Goal: Find specific page/section: Find specific page/section

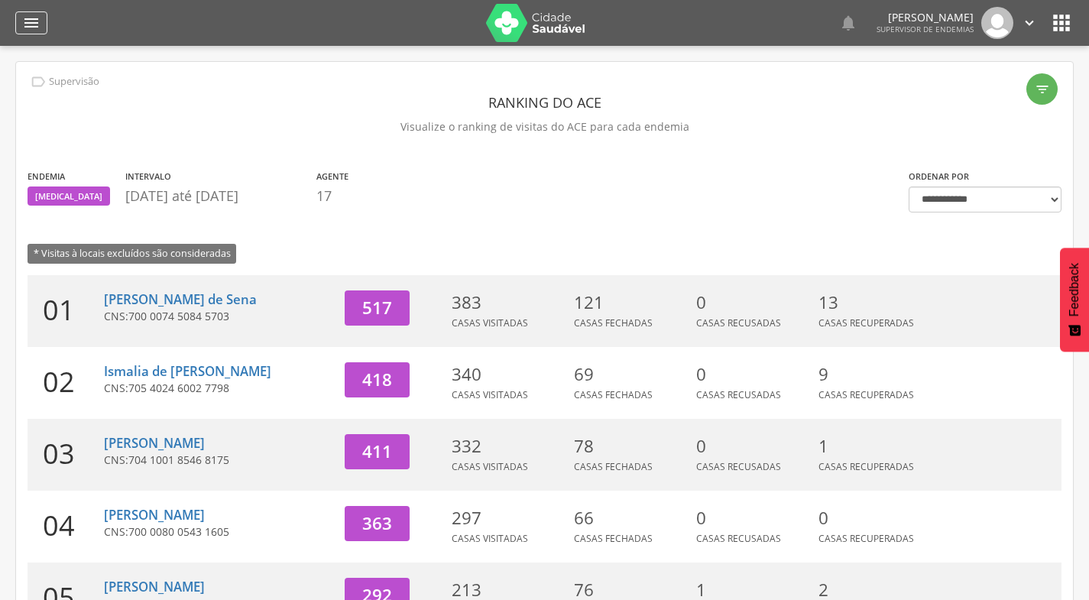
click at [21, 24] on div "" at bounding box center [31, 22] width 32 height 23
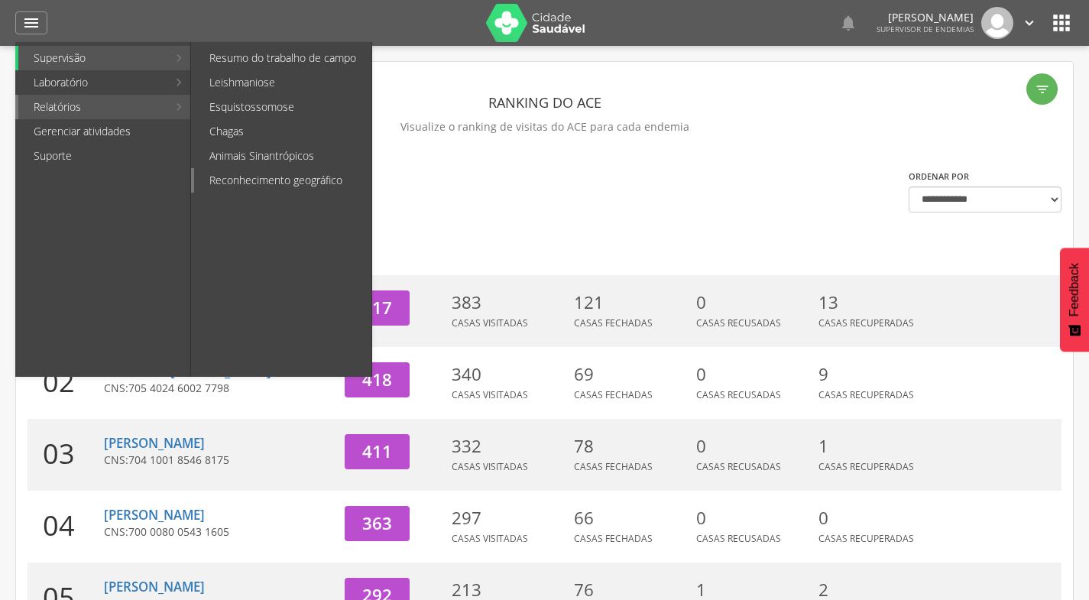
click at [216, 178] on link "Reconhecimento geográfico" at bounding box center [282, 180] width 177 height 24
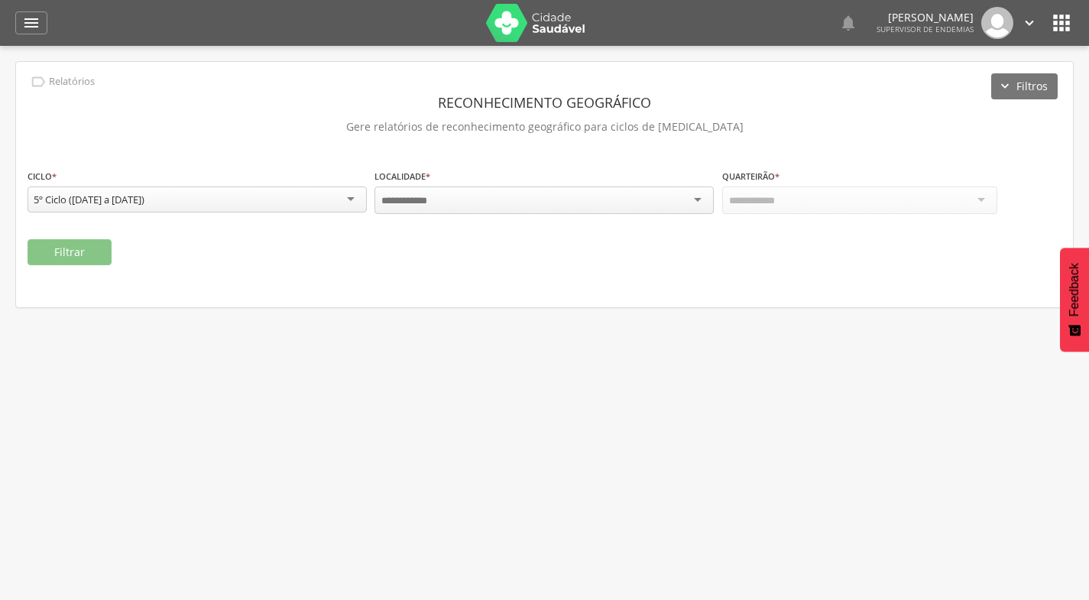
click at [453, 206] on div at bounding box center [544, 201] width 339 height 28
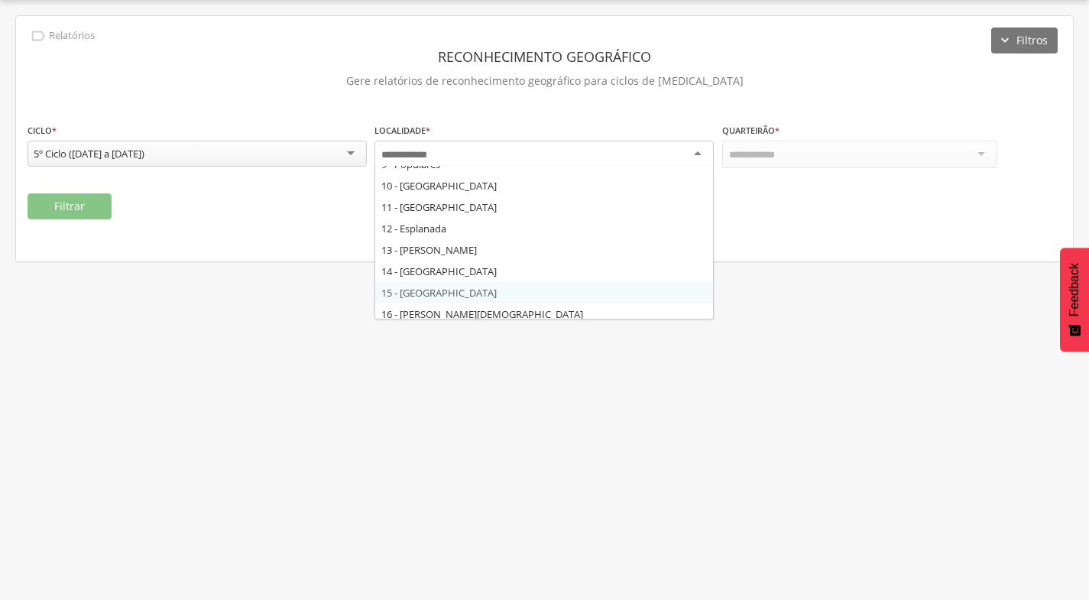
scroll to position [107, 0]
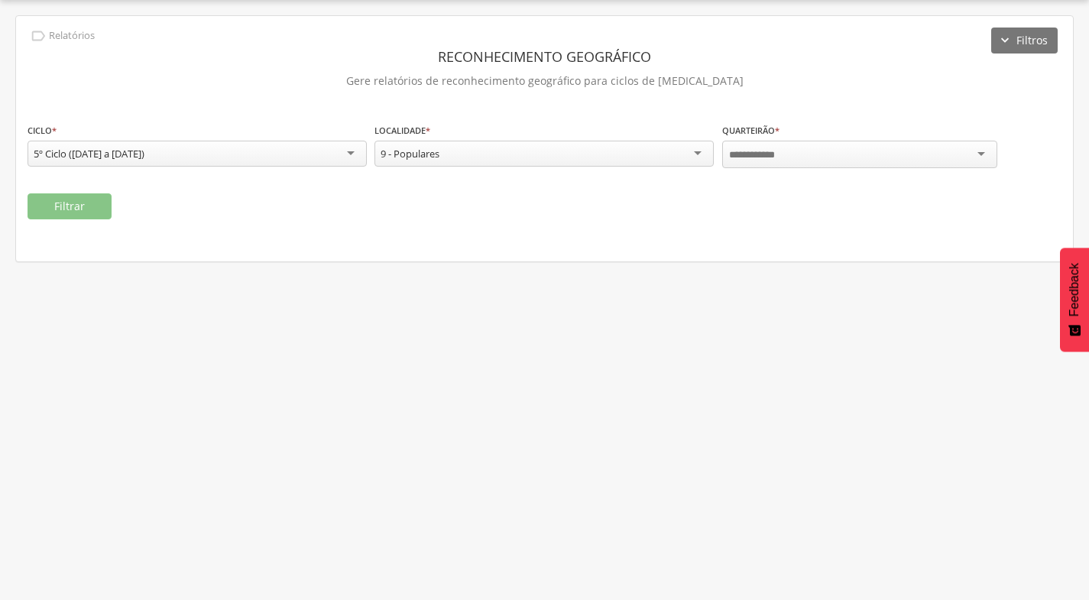
click at [764, 160] on input "select-one" at bounding box center [756, 155] width 55 height 14
click at [100, 209] on button "Filtrar" at bounding box center [70, 206] width 84 height 26
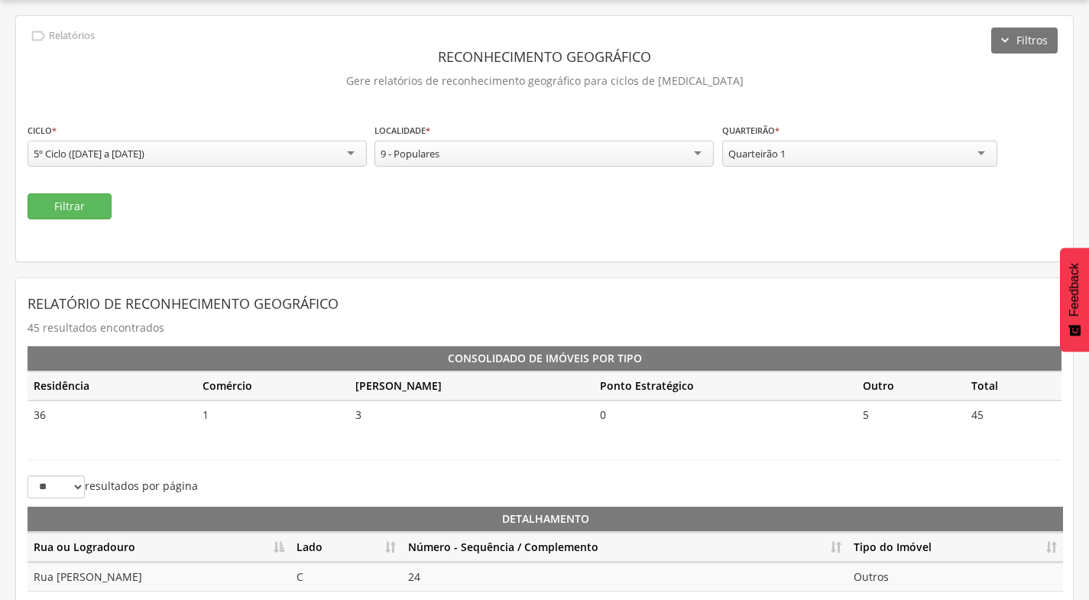
scroll to position [341, 0]
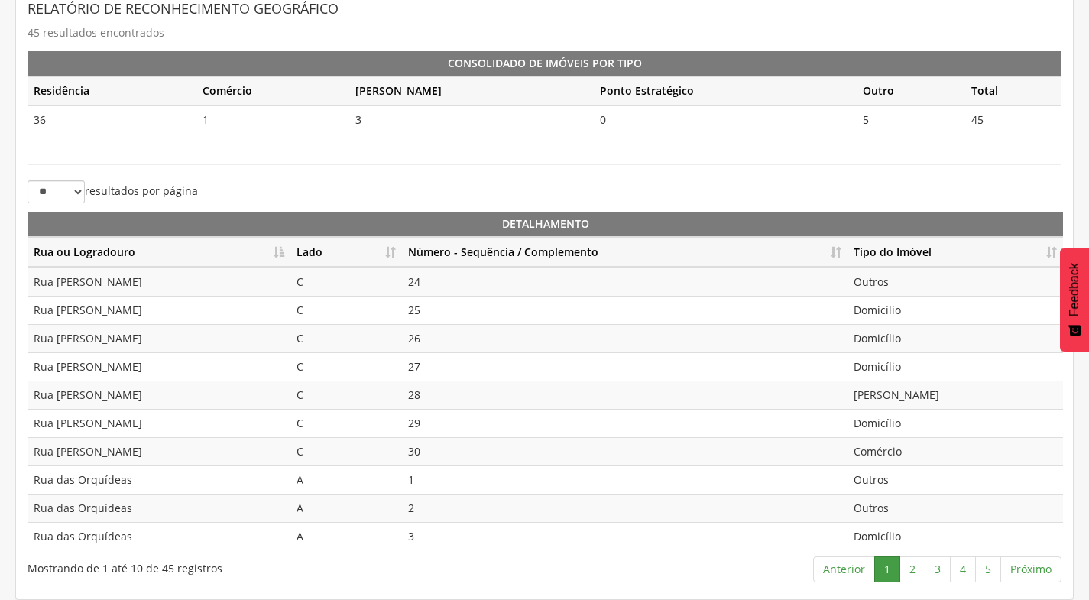
click at [832, 254] on th "Número - Sequência / Complemento" at bounding box center [625, 253] width 446 height 30
click at [918, 567] on link "2" at bounding box center [913, 570] width 26 height 26
click at [944, 566] on link "3" at bounding box center [938, 570] width 26 height 26
click at [962, 568] on link "4" at bounding box center [963, 570] width 26 height 26
click at [943, 576] on link "3" at bounding box center [938, 570] width 26 height 26
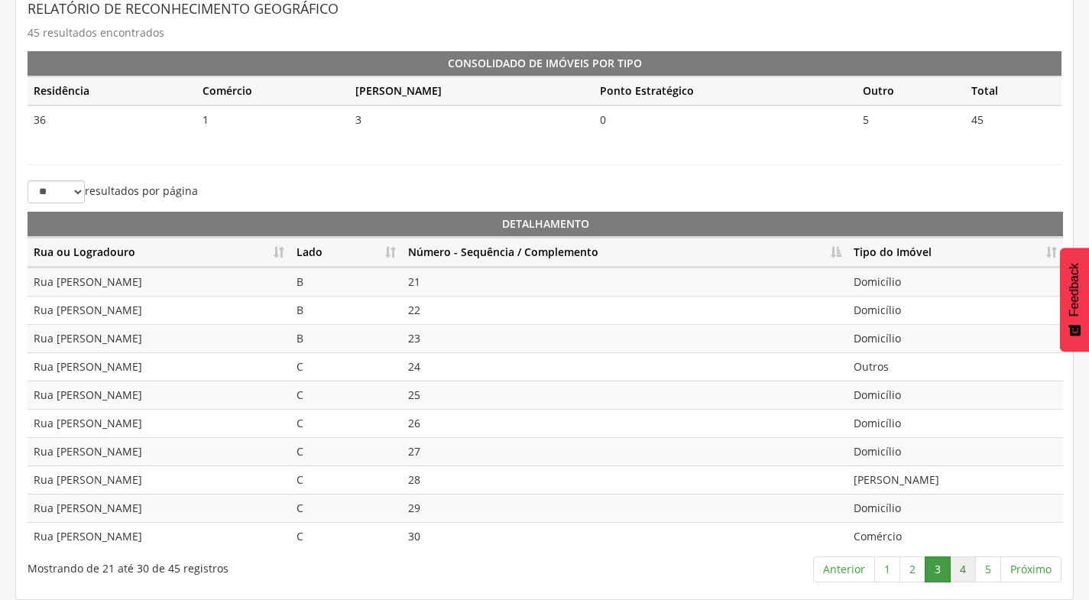
click at [962, 567] on link "4" at bounding box center [963, 570] width 26 height 26
click at [988, 566] on link "5" at bounding box center [988, 570] width 26 height 26
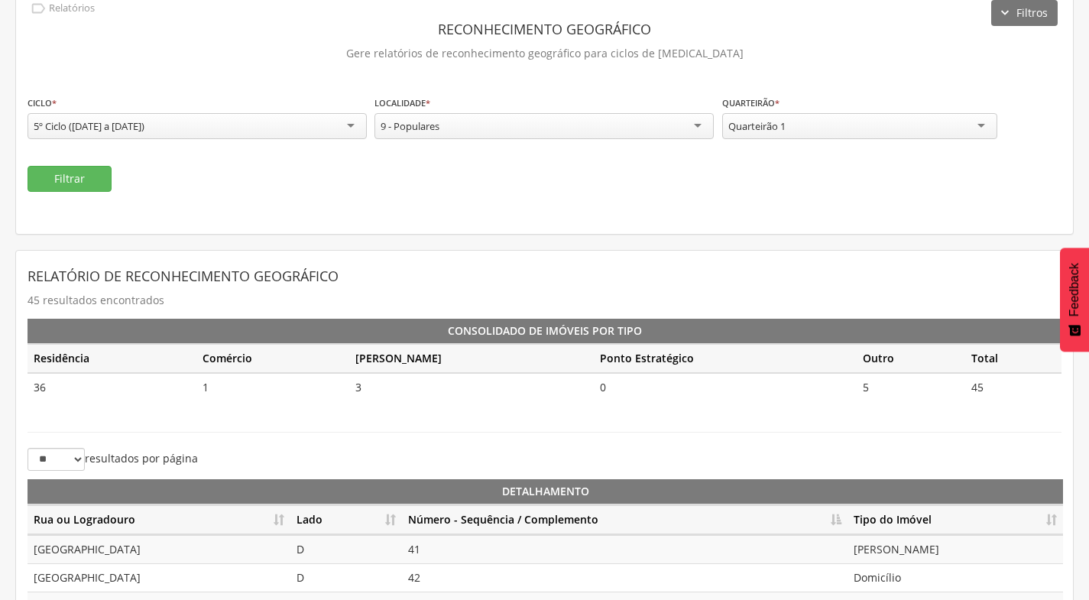
scroll to position [0, 0]
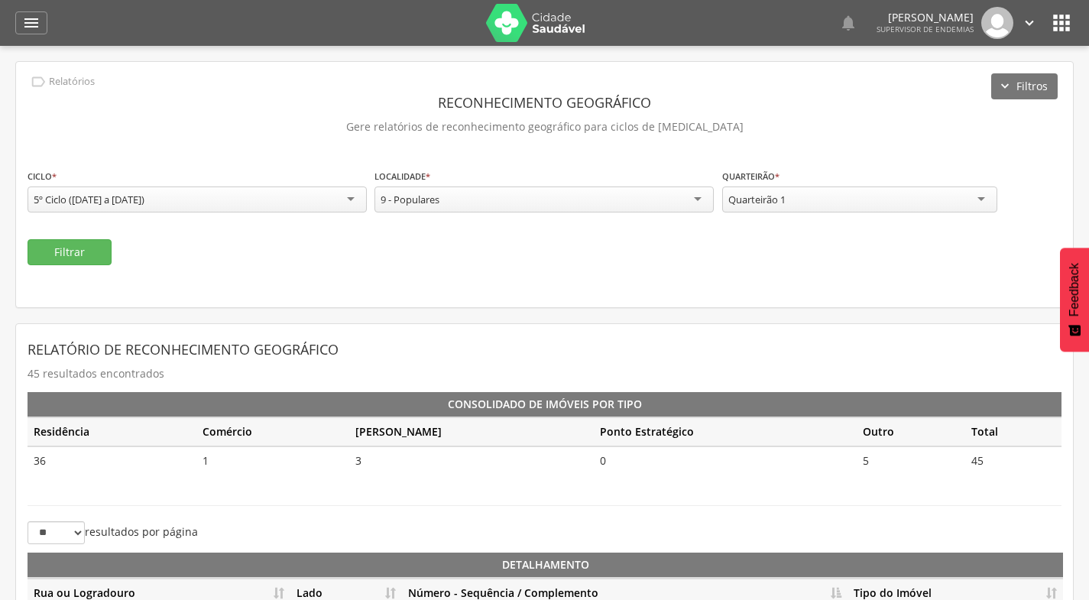
click at [852, 196] on div "Quarteirão 1" at bounding box center [859, 200] width 275 height 26
click at [79, 258] on button "Filtrar" at bounding box center [70, 252] width 84 height 26
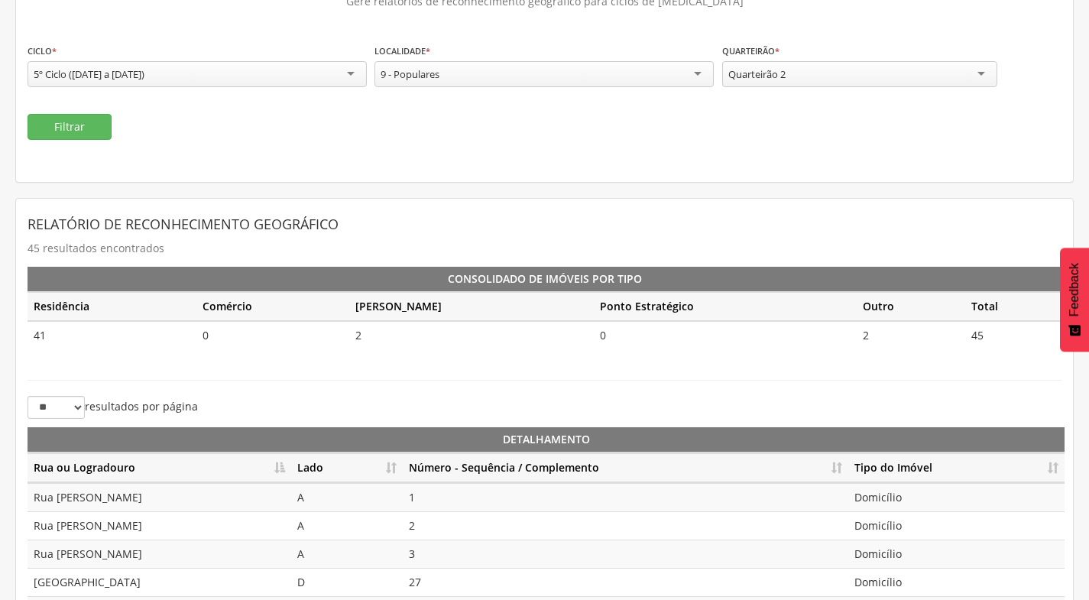
scroll to position [153, 0]
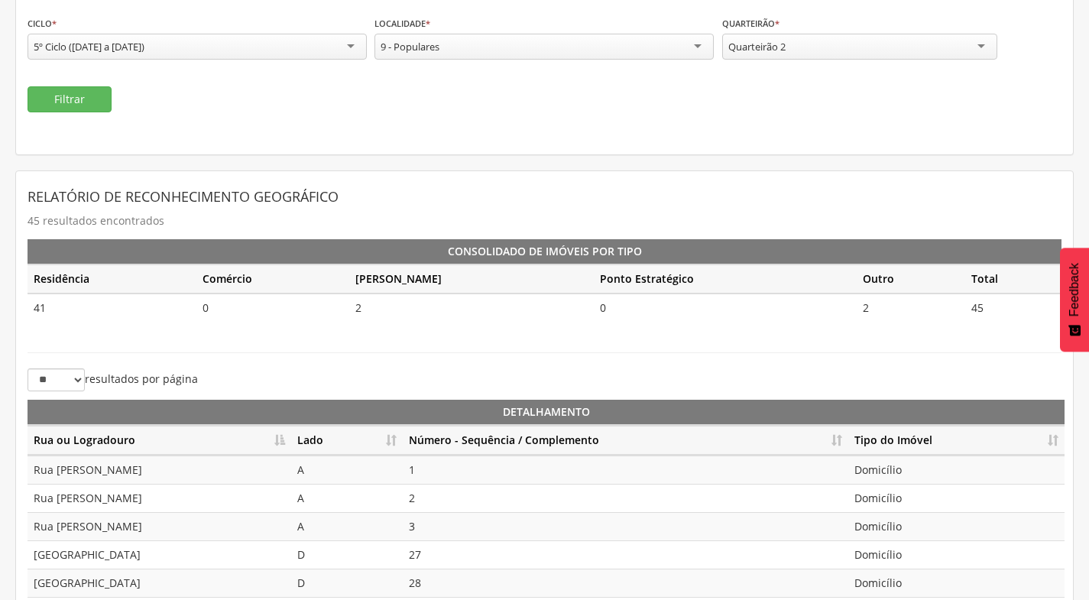
click at [842, 435] on th "Número - Sequência / Complemento" at bounding box center [626, 441] width 446 height 30
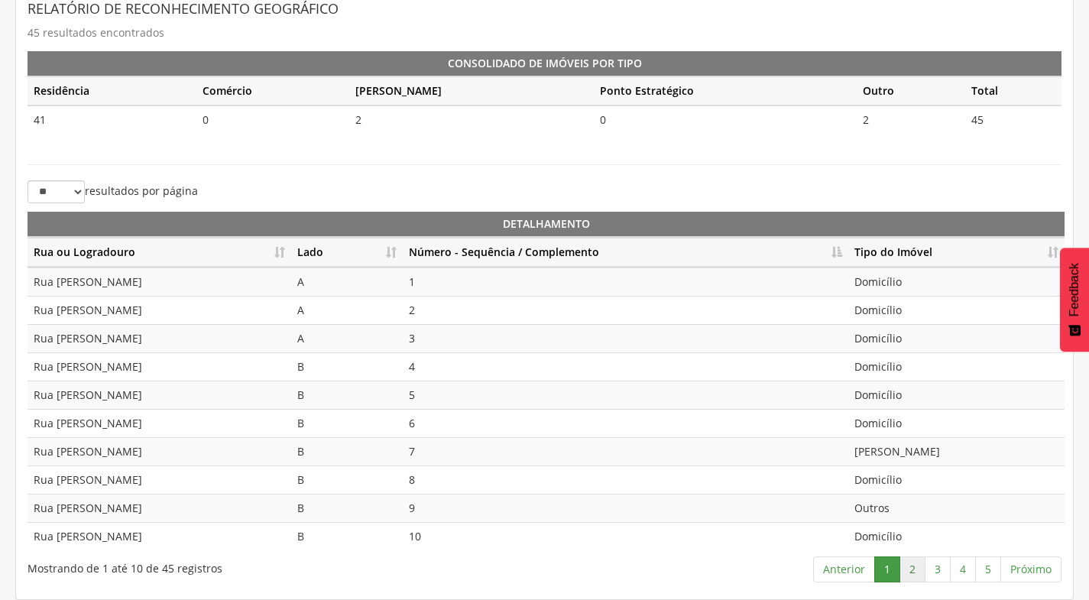
click at [919, 569] on link "2" at bounding box center [913, 570] width 26 height 26
click at [944, 568] on link "3" at bounding box center [938, 570] width 26 height 26
click at [969, 569] on link "4" at bounding box center [963, 570] width 26 height 26
click at [989, 574] on link "5" at bounding box center [988, 570] width 26 height 26
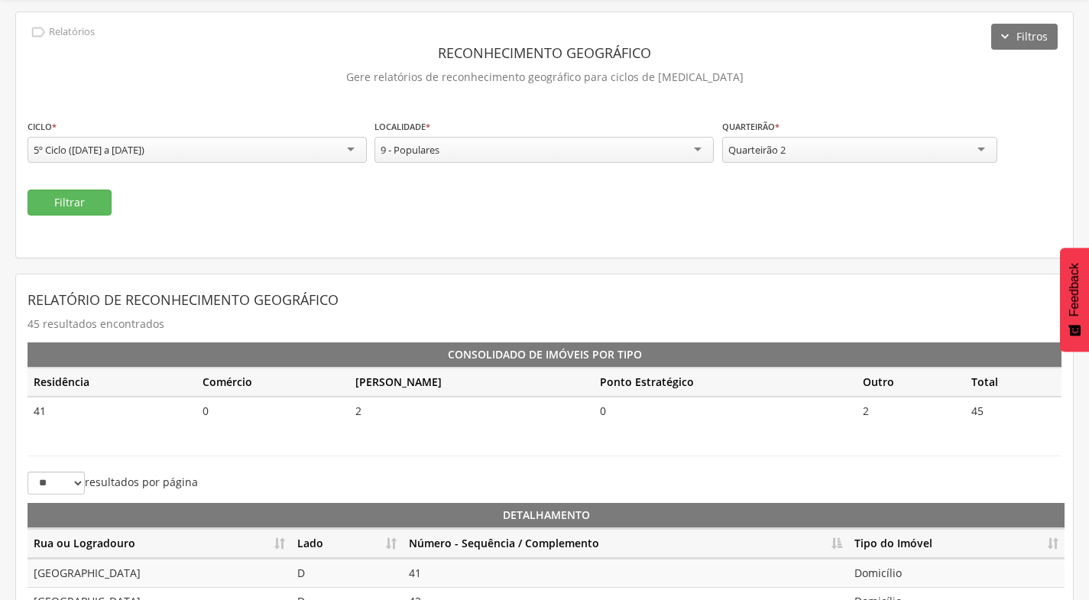
scroll to position [47, 0]
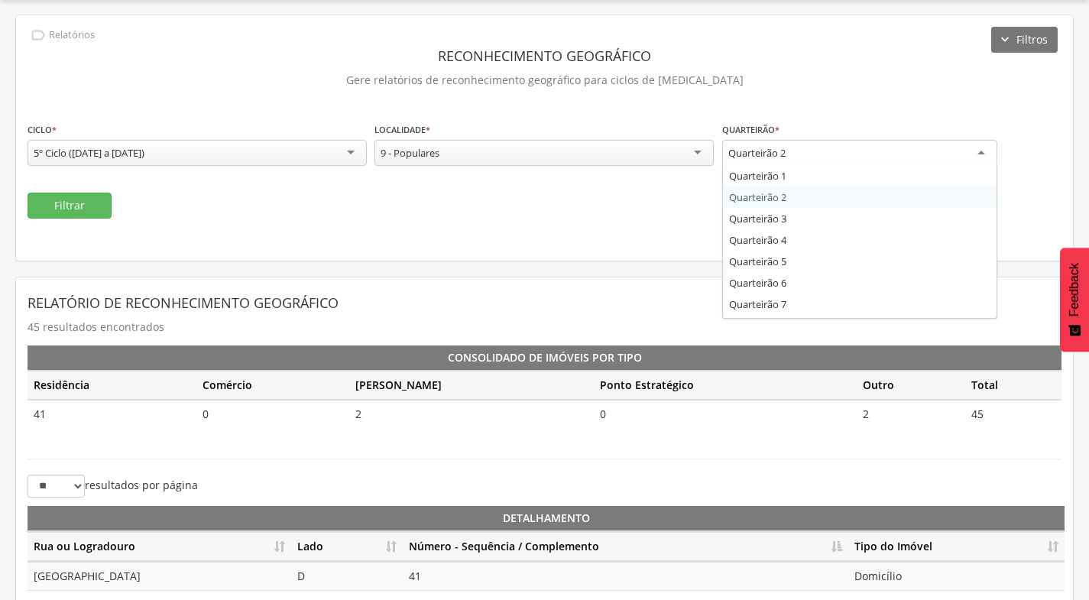
click at [884, 159] on div "Quarteirão 2" at bounding box center [859, 154] width 275 height 28
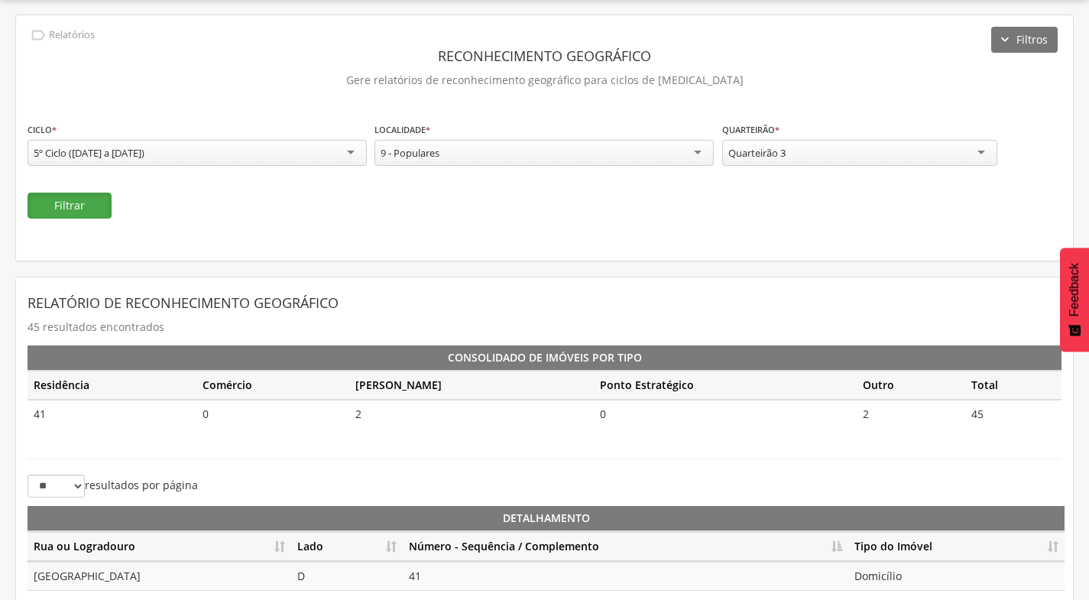
click at [96, 201] on button "Filtrar" at bounding box center [70, 206] width 84 height 26
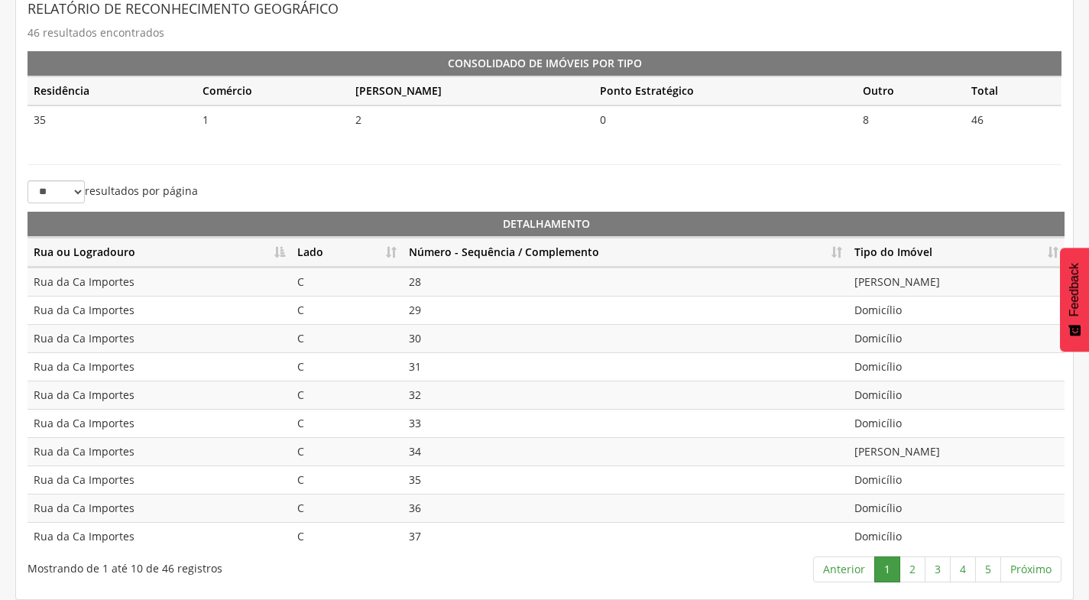
click at [840, 251] on th "Número - Sequência / Complemento" at bounding box center [626, 253] width 446 height 30
click at [911, 565] on link "2" at bounding box center [913, 570] width 26 height 26
click at [936, 563] on link "3" at bounding box center [938, 570] width 26 height 26
click at [966, 562] on link "4" at bounding box center [963, 570] width 26 height 26
click at [942, 567] on link "3" at bounding box center [938, 570] width 26 height 26
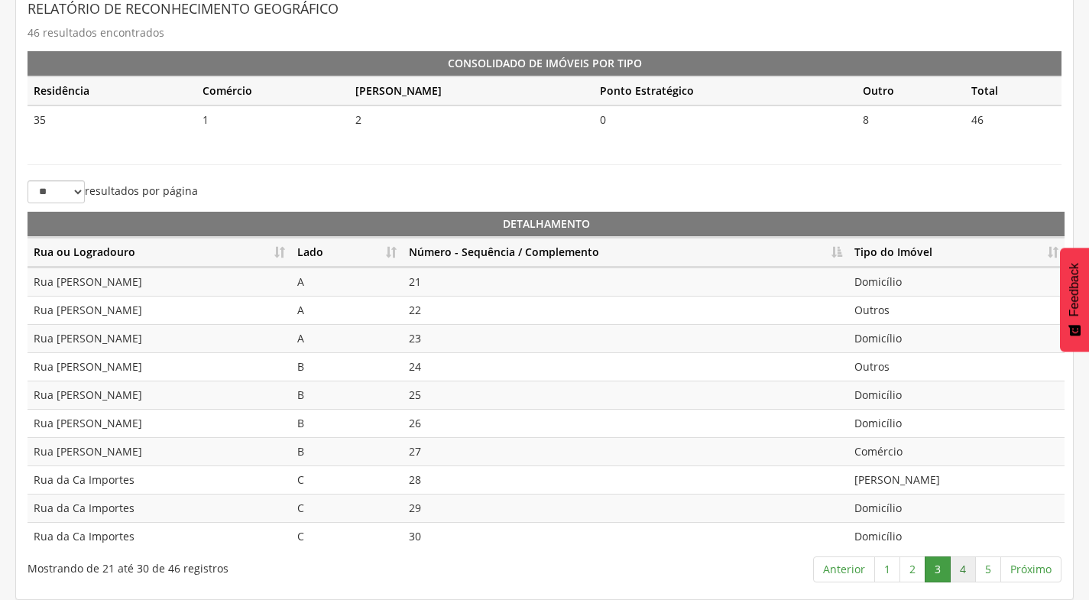
click at [972, 568] on link "4" at bounding box center [963, 570] width 26 height 26
click at [988, 574] on link "5" at bounding box center [988, 570] width 26 height 26
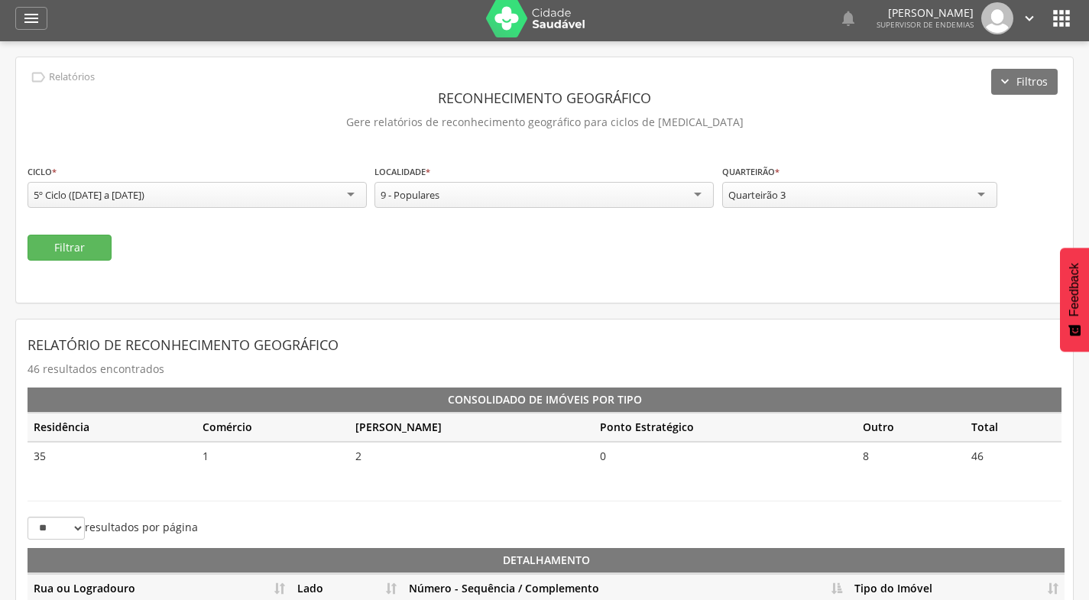
scroll to position [0, 0]
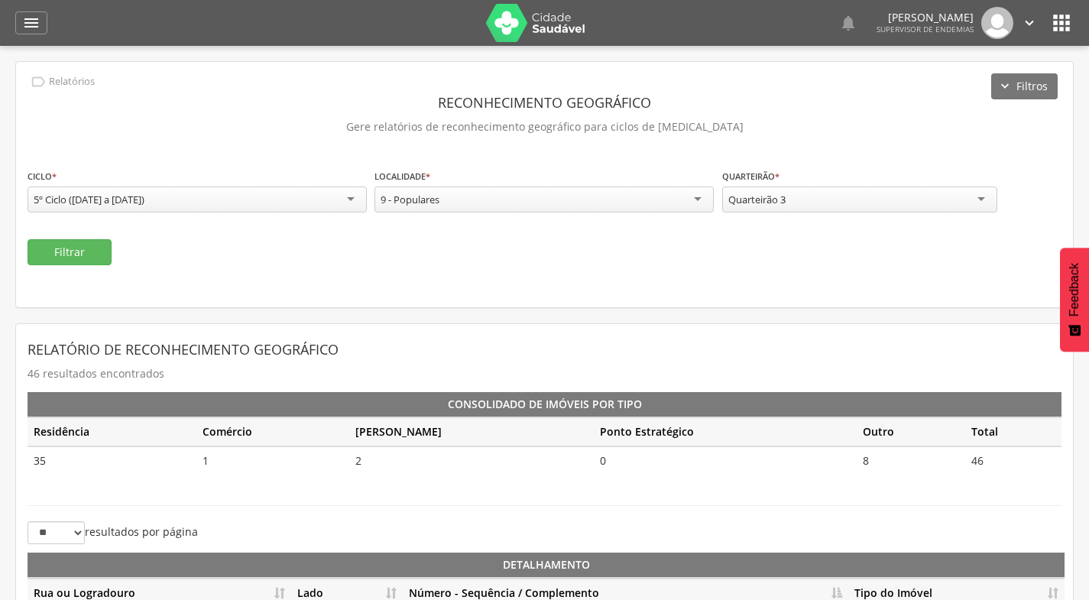
click at [835, 203] on div "Quarteirão 3" at bounding box center [859, 200] width 275 height 26
click at [109, 245] on button "Filtrar" at bounding box center [70, 252] width 84 height 26
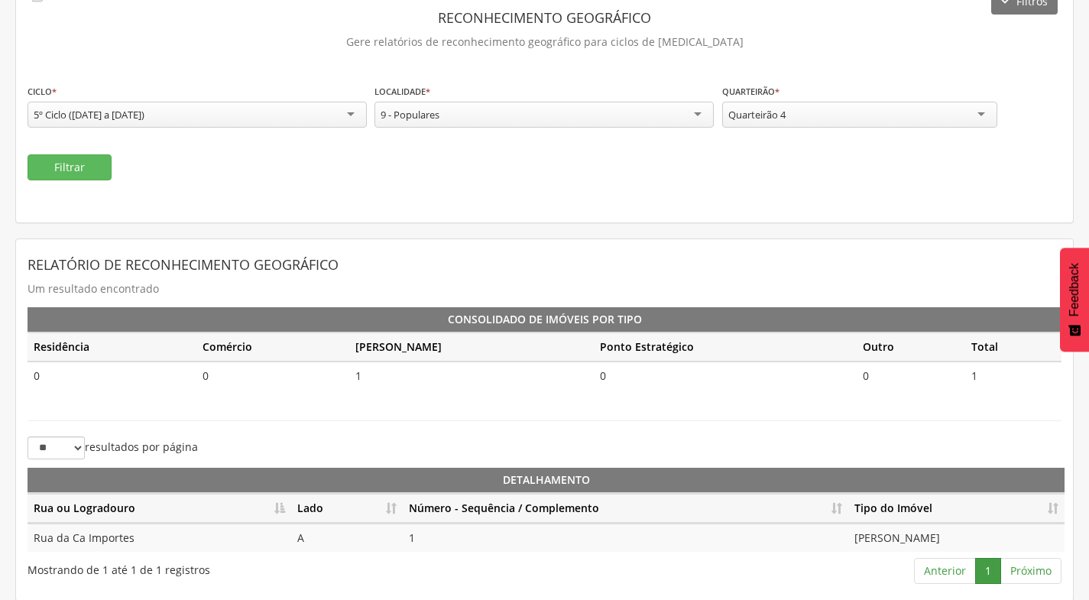
scroll to position [86, 0]
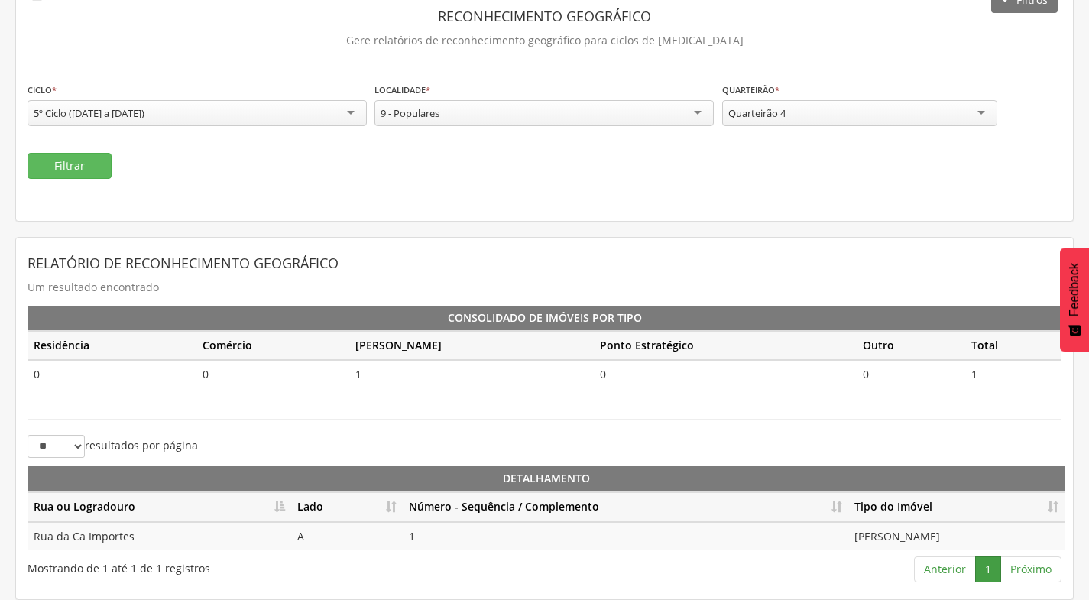
click at [932, 115] on div "Quarteirão 4" at bounding box center [859, 113] width 275 height 26
click at [47, 176] on button "Filtrar" at bounding box center [70, 166] width 84 height 26
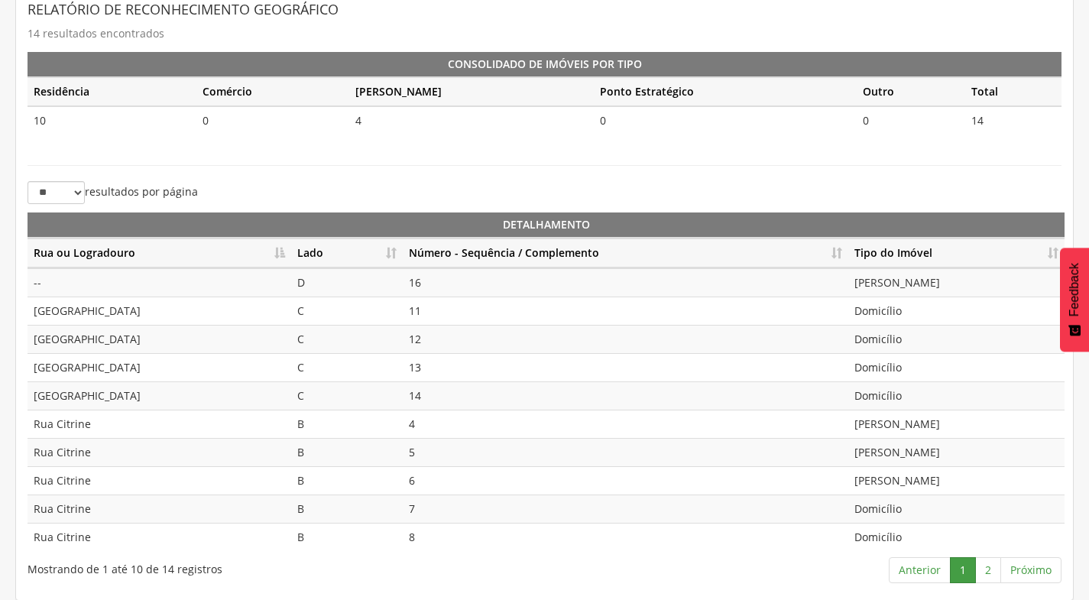
scroll to position [341, 0]
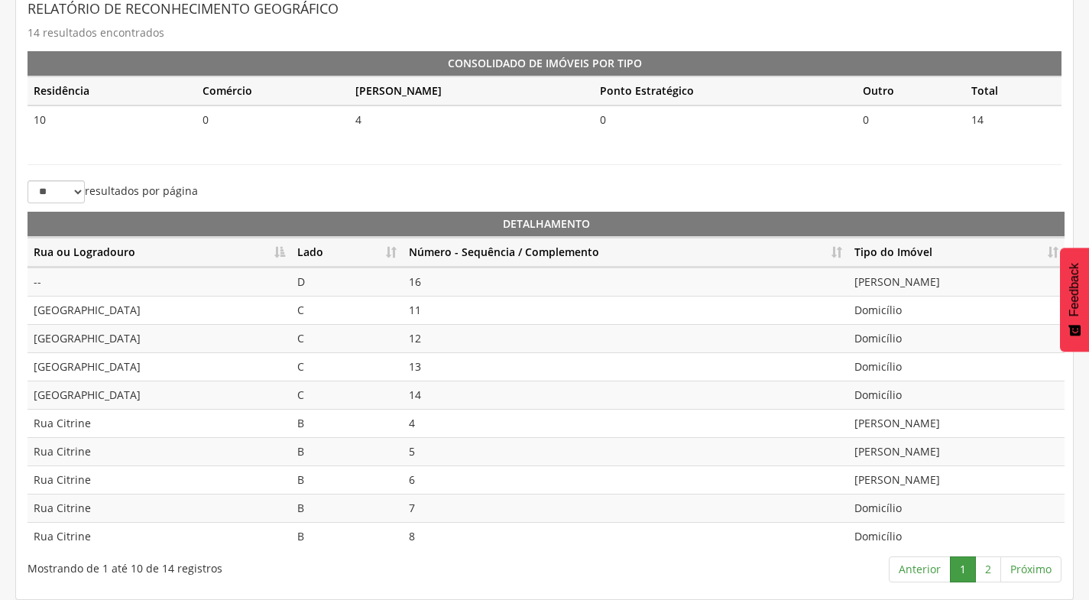
click at [844, 254] on th "Número - Sequência / Complemento" at bounding box center [626, 253] width 446 height 30
click at [993, 567] on link "2" at bounding box center [988, 570] width 26 height 26
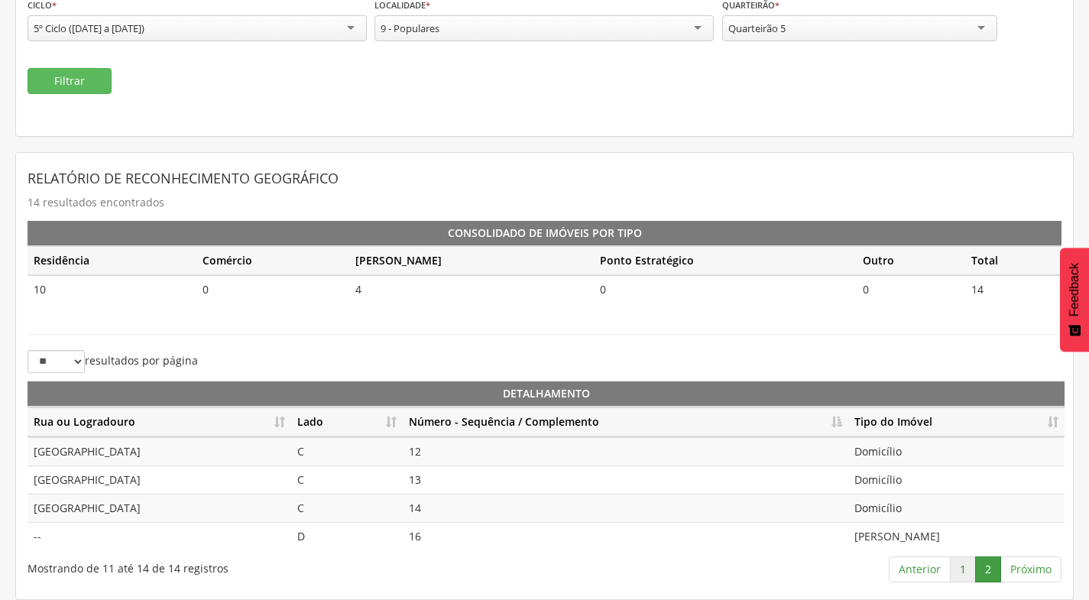
click at [973, 573] on link "1" at bounding box center [963, 570] width 26 height 26
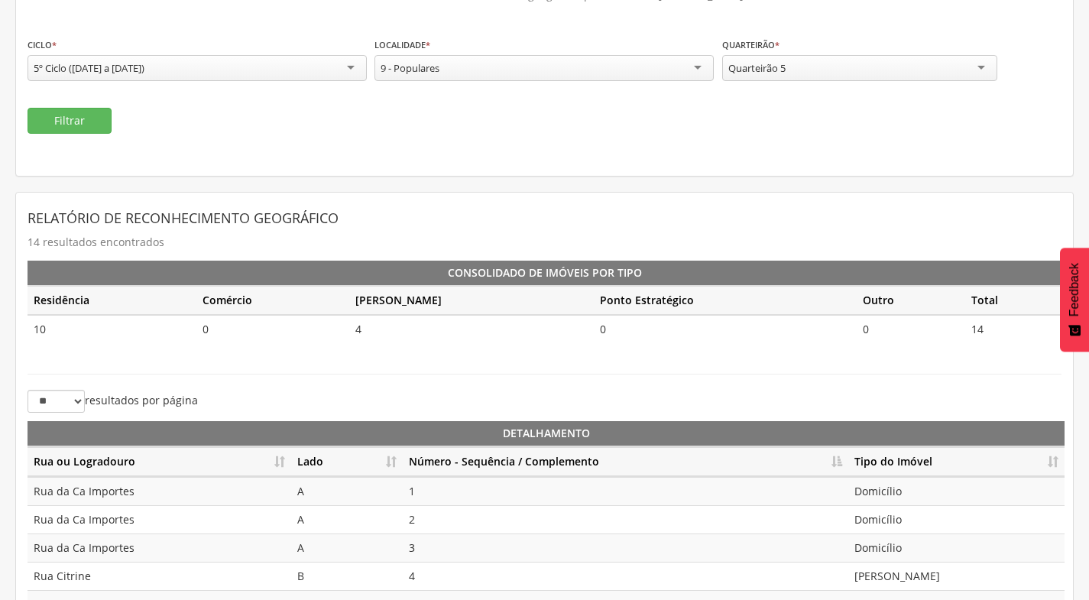
scroll to position [35, 0]
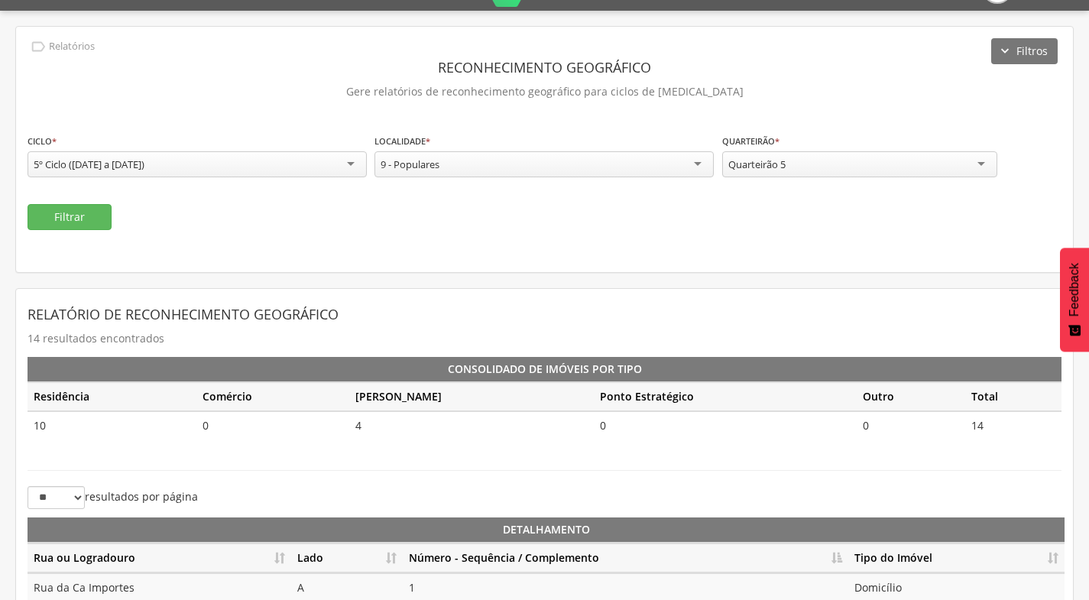
click at [891, 156] on div "Quarteirão 5" at bounding box center [859, 164] width 275 height 26
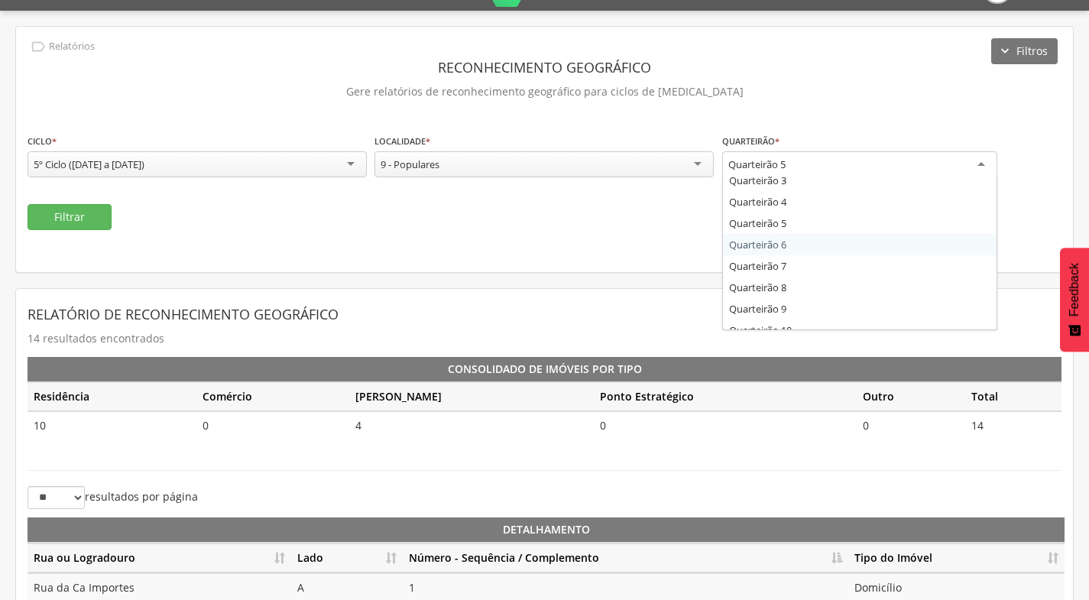
scroll to position [76, 0]
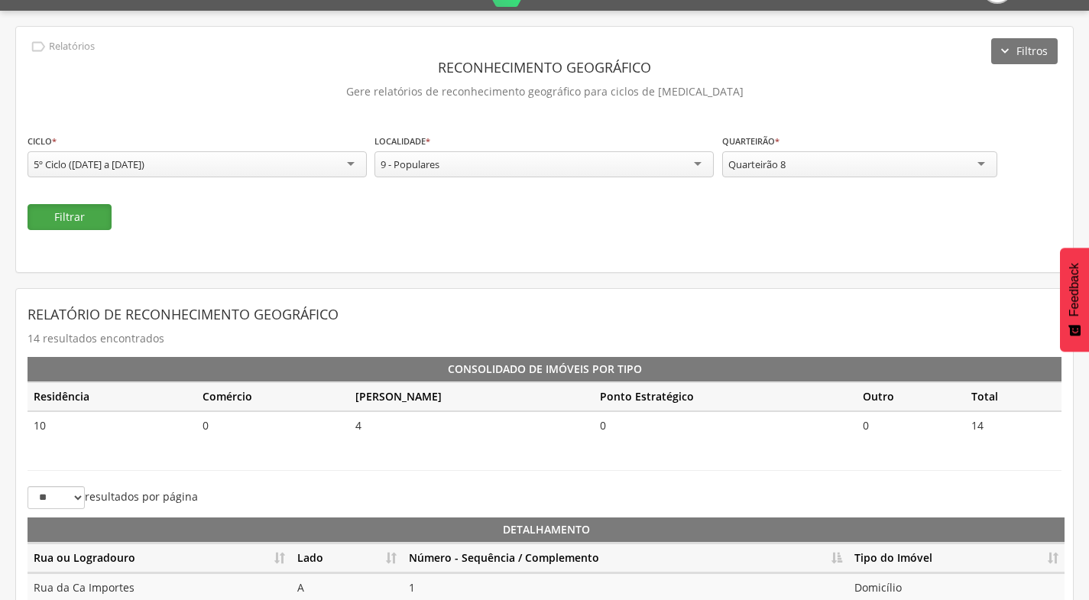
click at [95, 214] on button "Filtrar" at bounding box center [70, 217] width 84 height 26
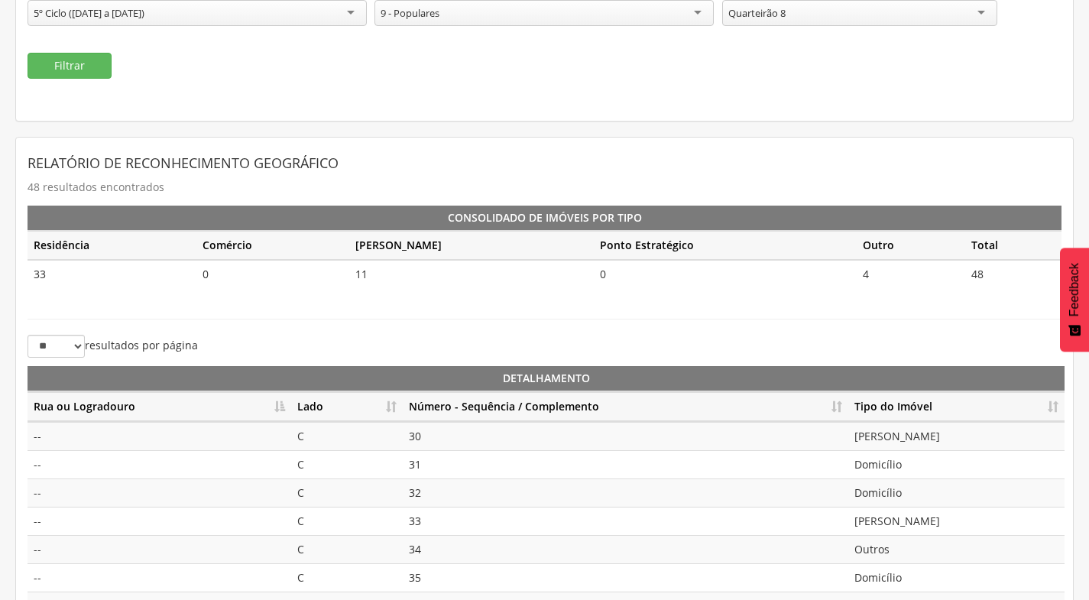
scroll to position [264, 0]
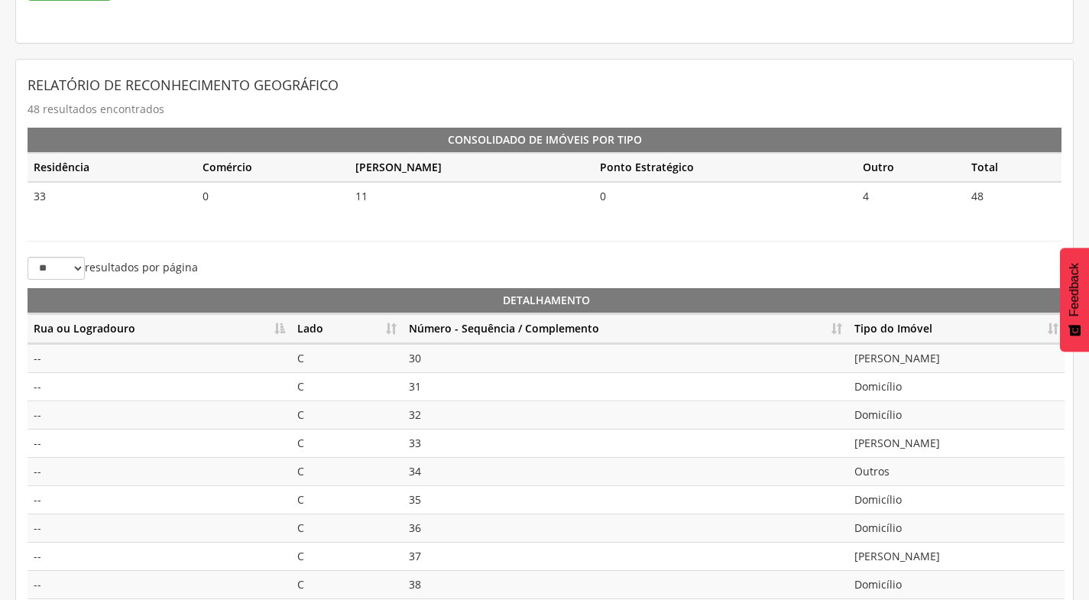
click at [836, 331] on th "Número - Sequência / Complemento" at bounding box center [626, 329] width 446 height 30
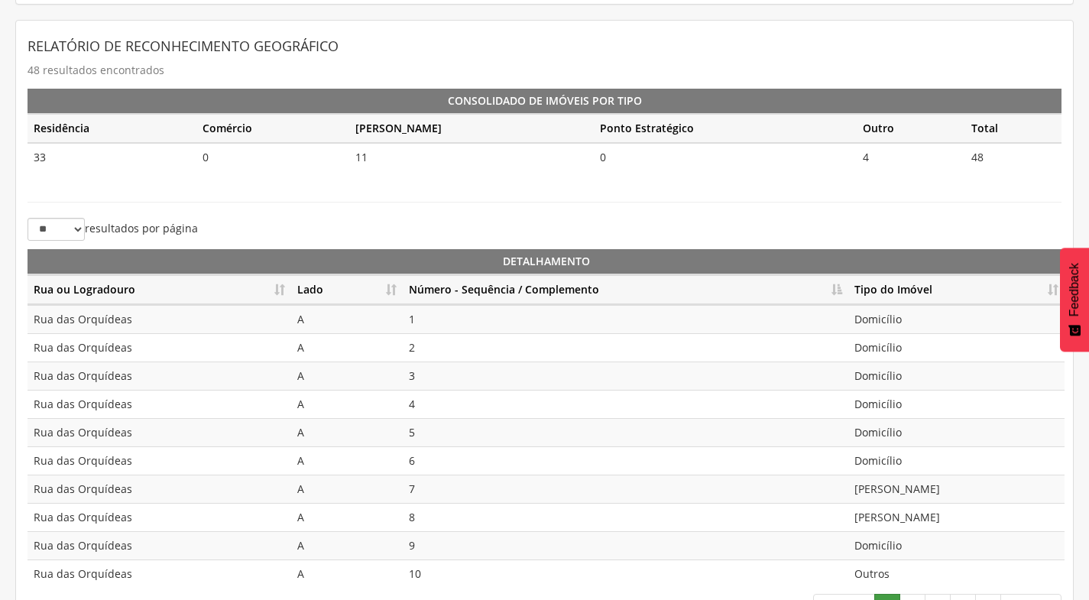
scroll to position [341, 0]
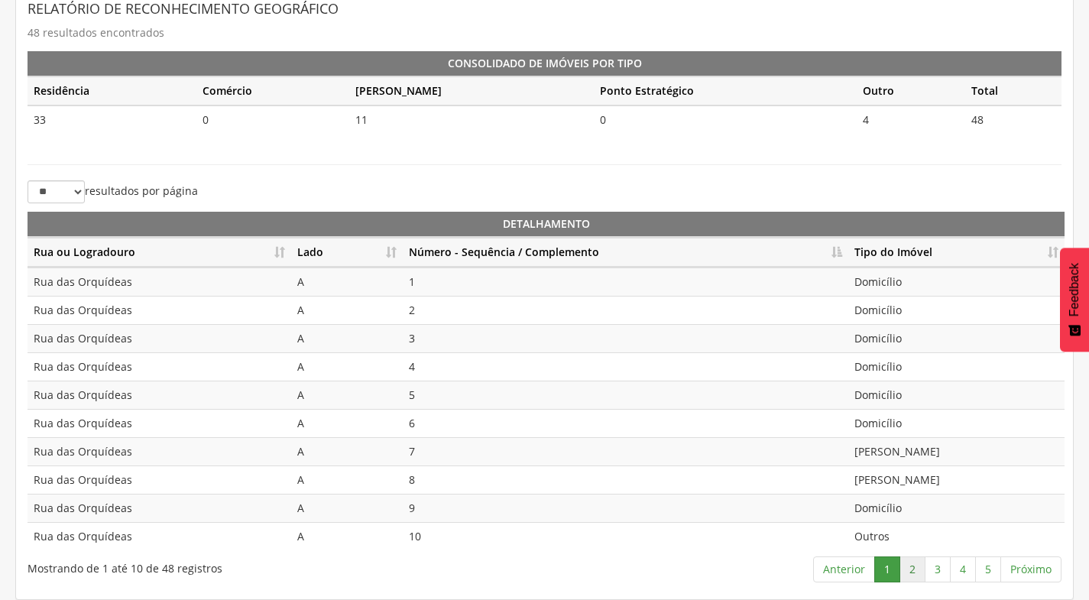
click at [920, 565] on link "2" at bounding box center [913, 570] width 26 height 26
click at [946, 566] on link "3" at bounding box center [938, 570] width 26 height 26
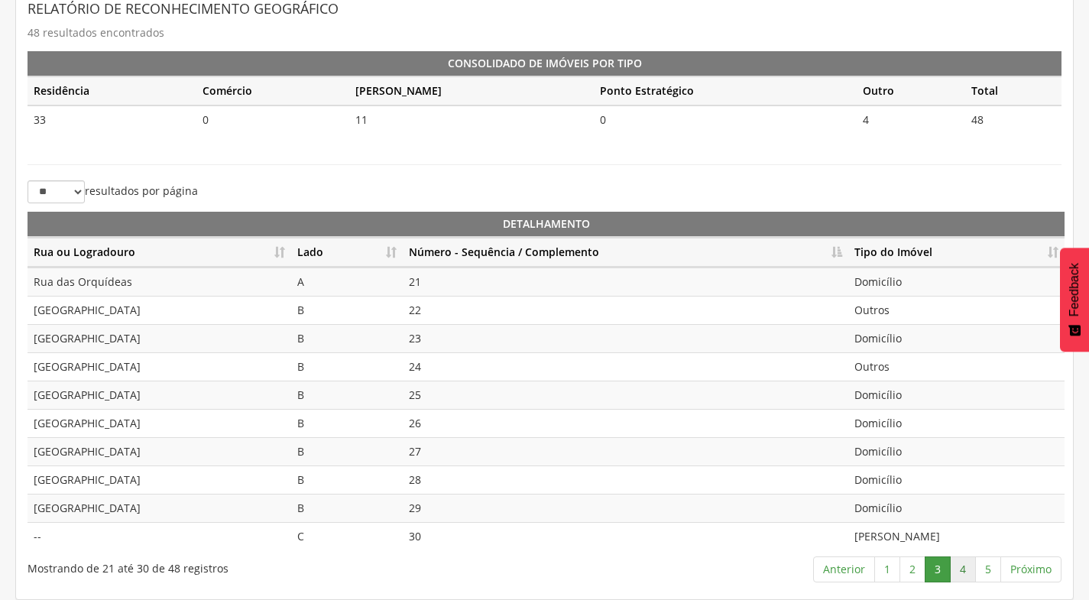
click at [959, 565] on link "4" at bounding box center [963, 570] width 26 height 26
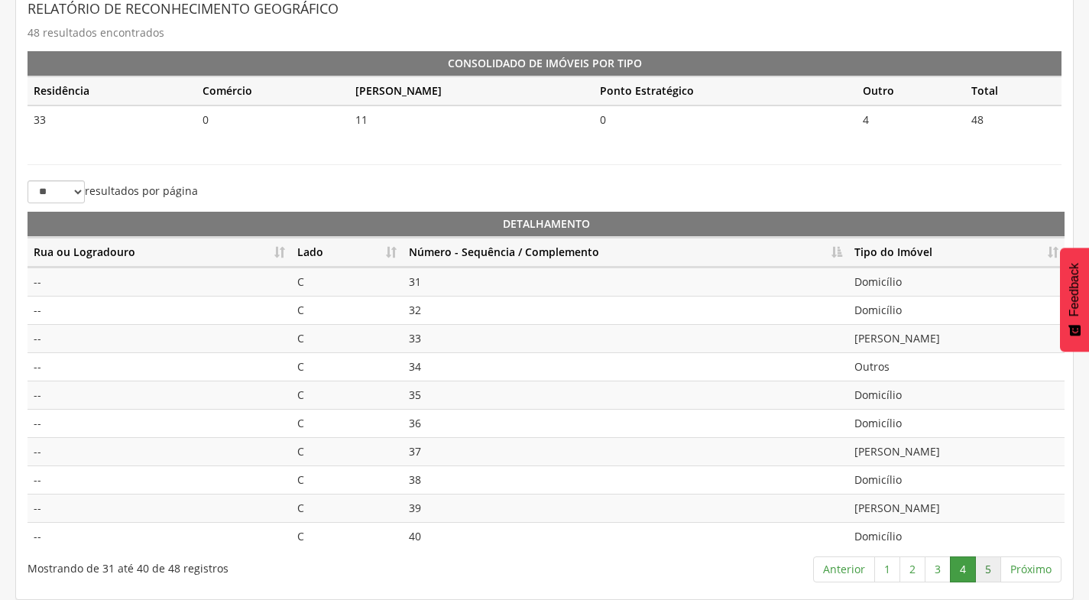
click at [986, 567] on link "5" at bounding box center [988, 570] width 26 height 26
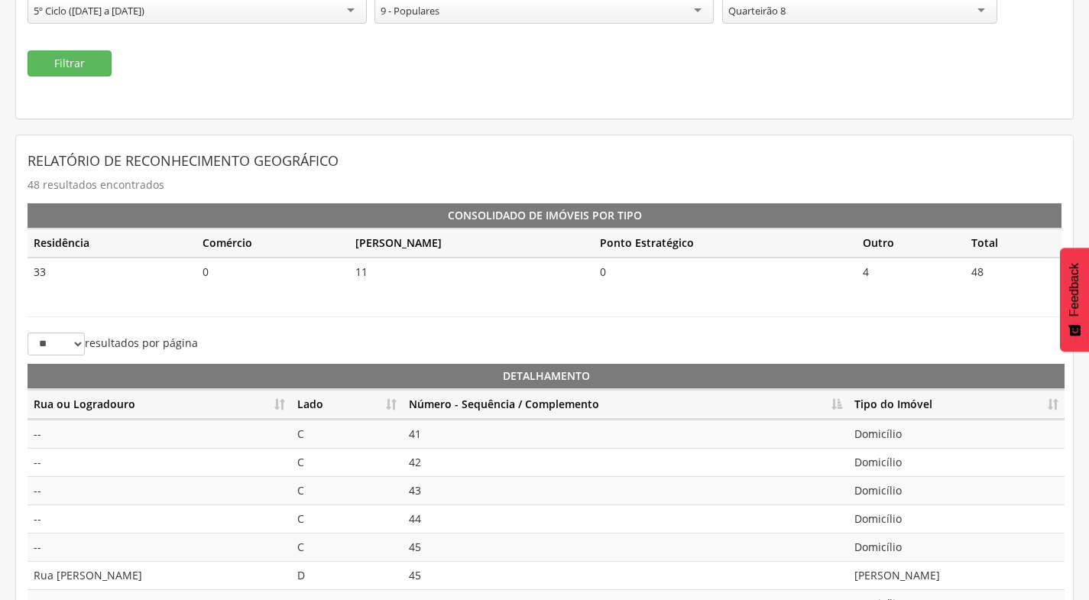
scroll to position [55, 0]
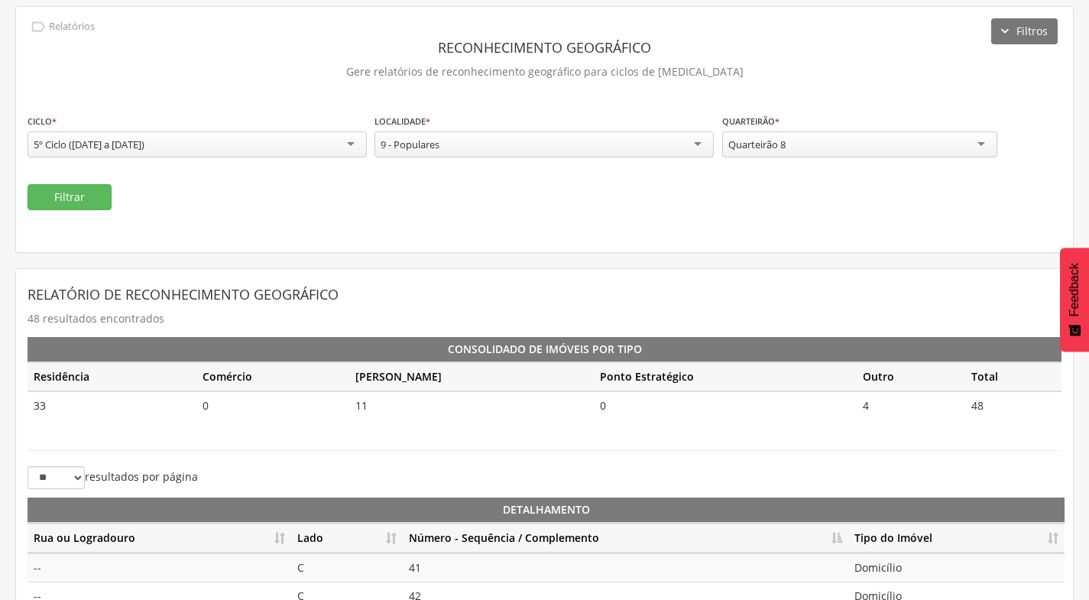
click at [784, 153] on div "Quarteirão 8" at bounding box center [859, 144] width 275 height 26
click at [98, 196] on button "Filtrar" at bounding box center [70, 197] width 84 height 26
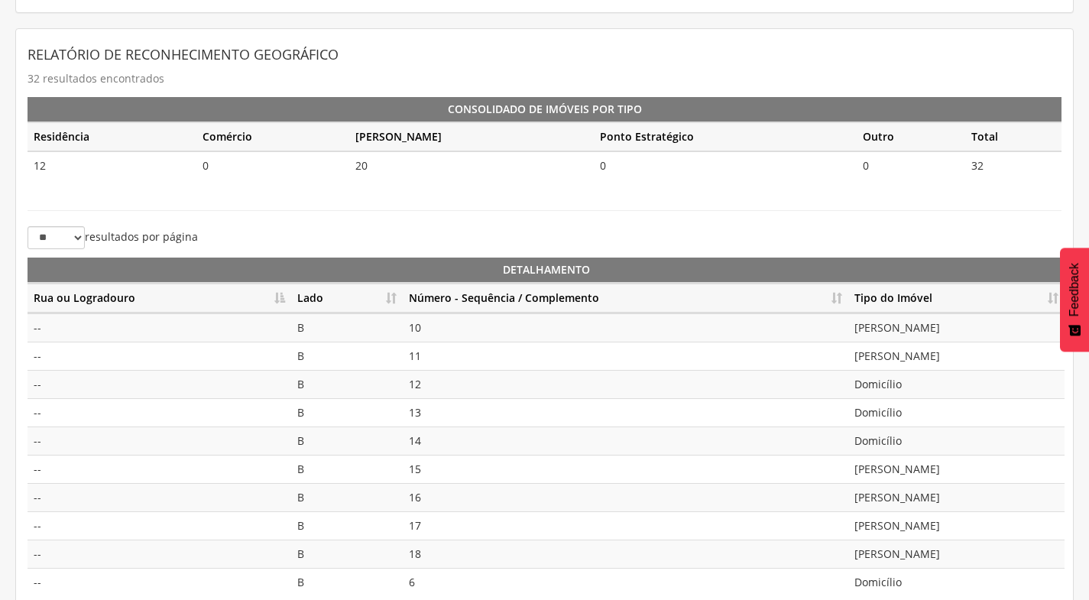
scroll to position [341, 0]
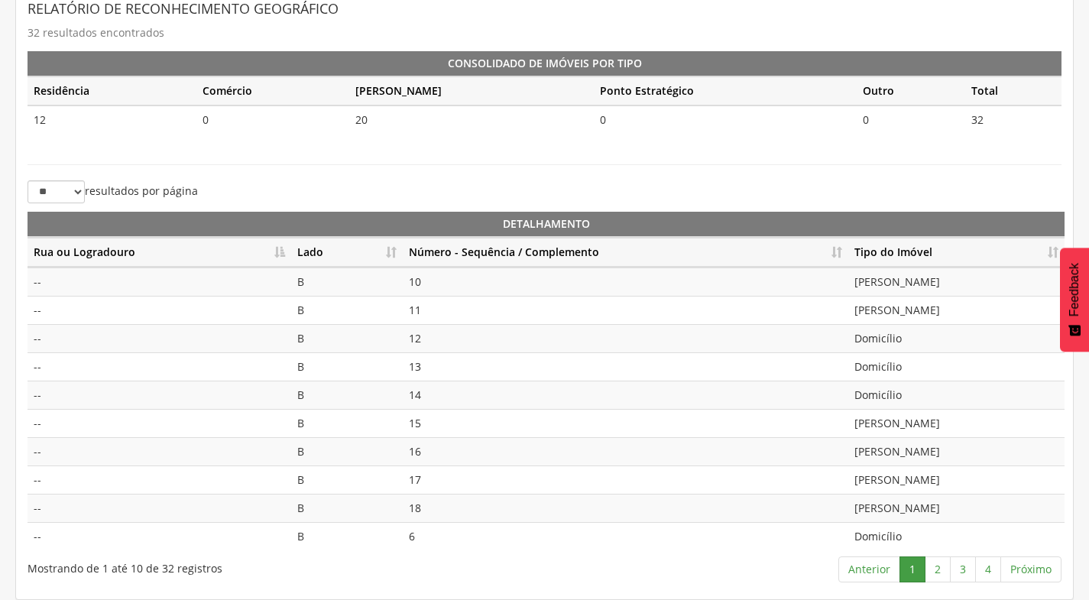
click at [835, 257] on th "Número - Sequência / Complemento" at bounding box center [626, 253] width 446 height 30
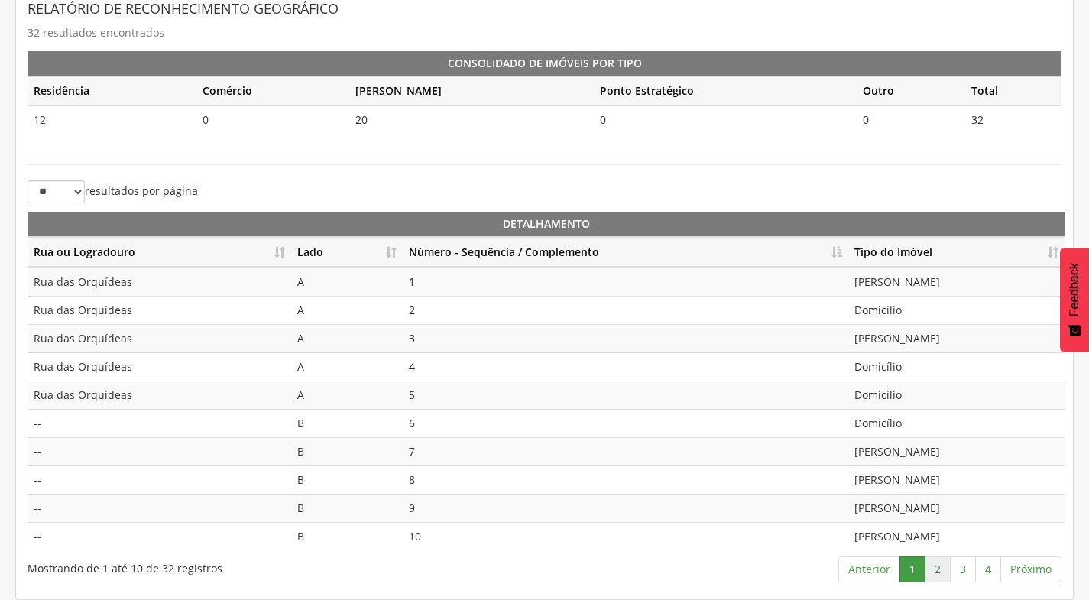
click at [943, 576] on link "2" at bounding box center [938, 570] width 26 height 26
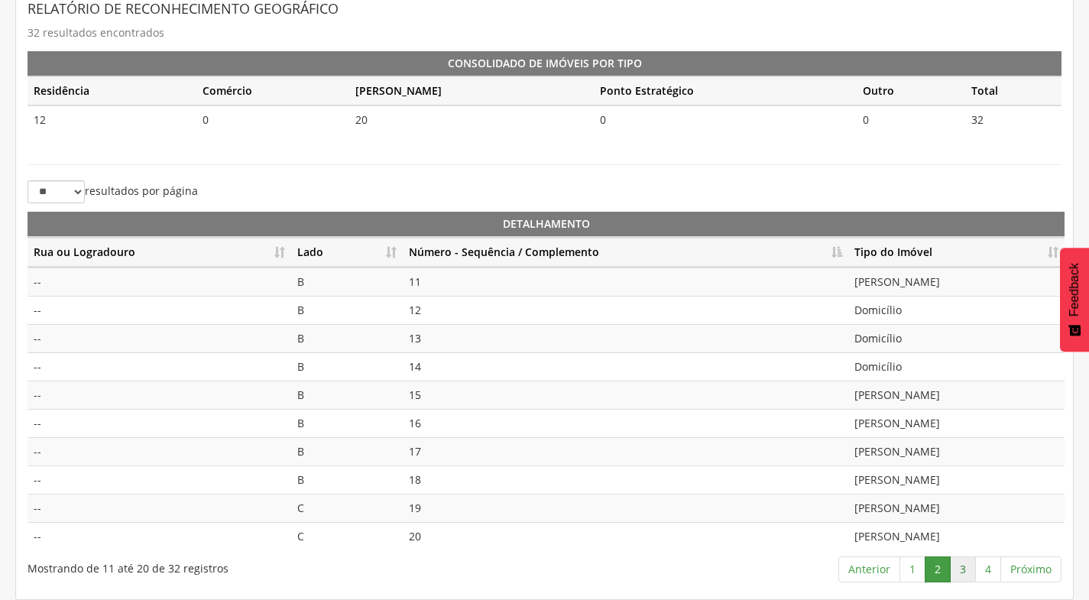
click at [972, 569] on link "3" at bounding box center [963, 570] width 26 height 26
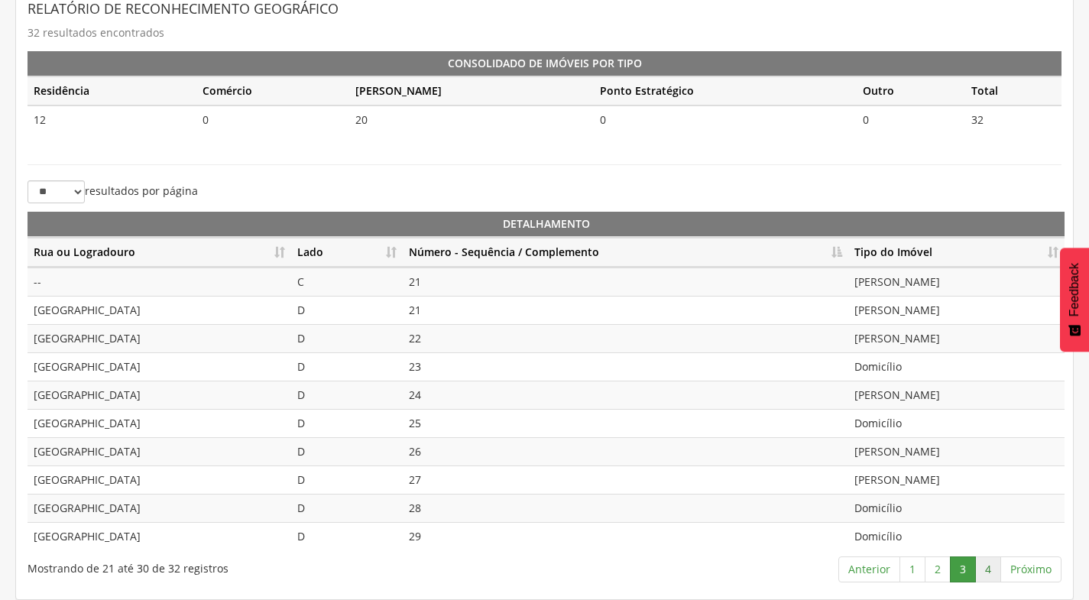
click at [988, 568] on link "4" at bounding box center [988, 570] width 26 height 26
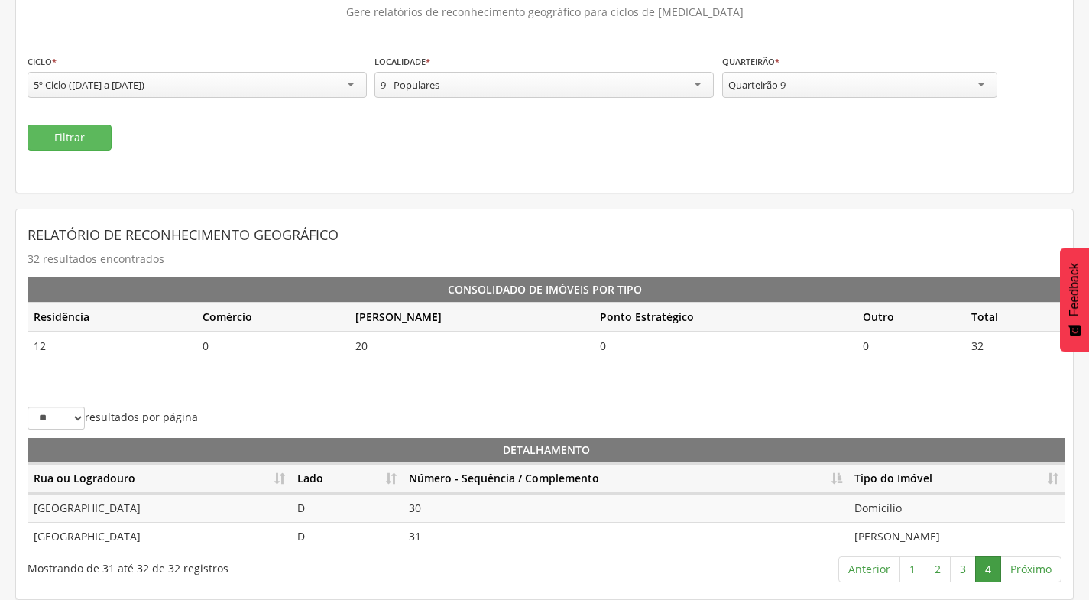
click at [890, 87] on div "Quarteirão 9" at bounding box center [859, 85] width 275 height 26
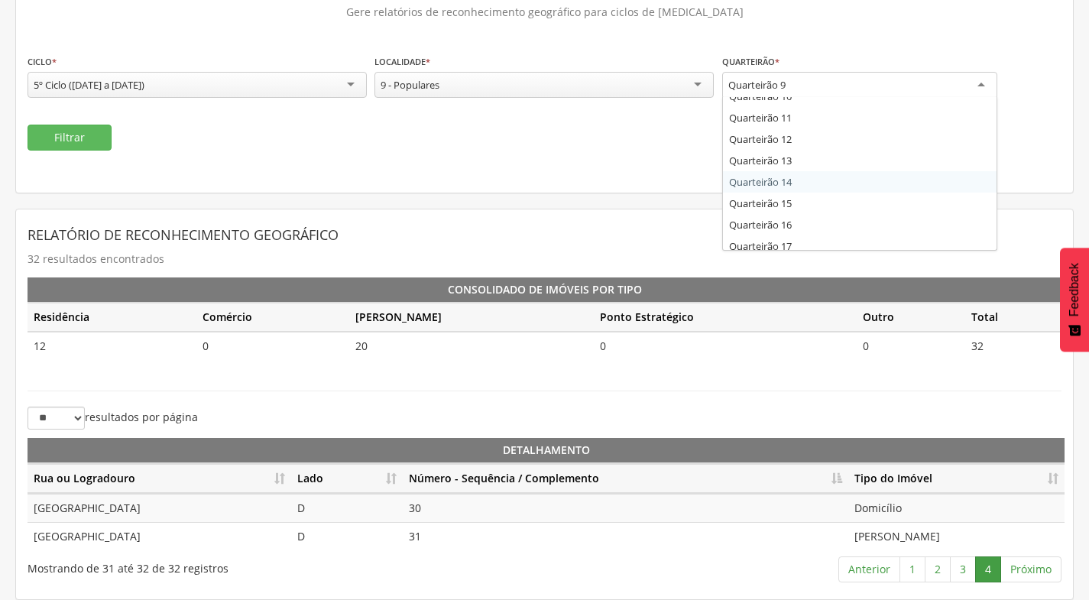
scroll to position [177, 0]
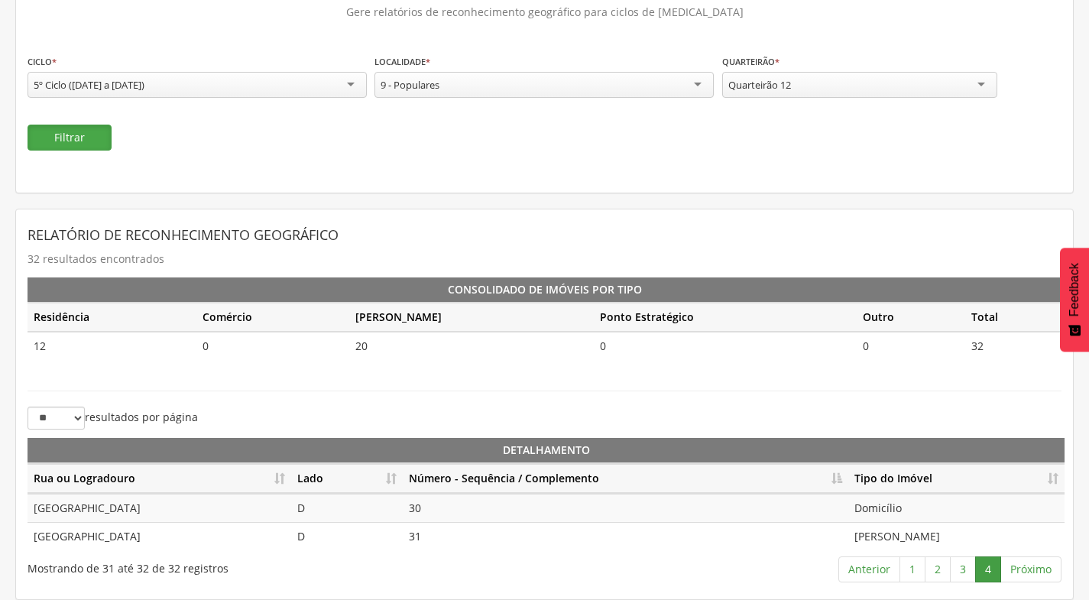
click at [58, 132] on button "Filtrar" at bounding box center [70, 138] width 84 height 26
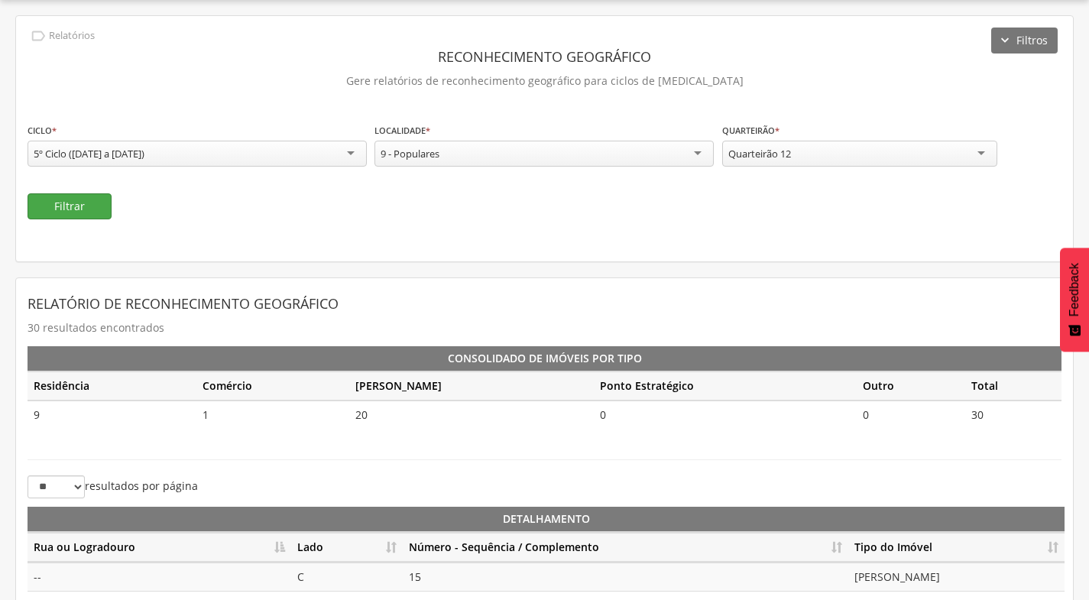
scroll to position [115, 0]
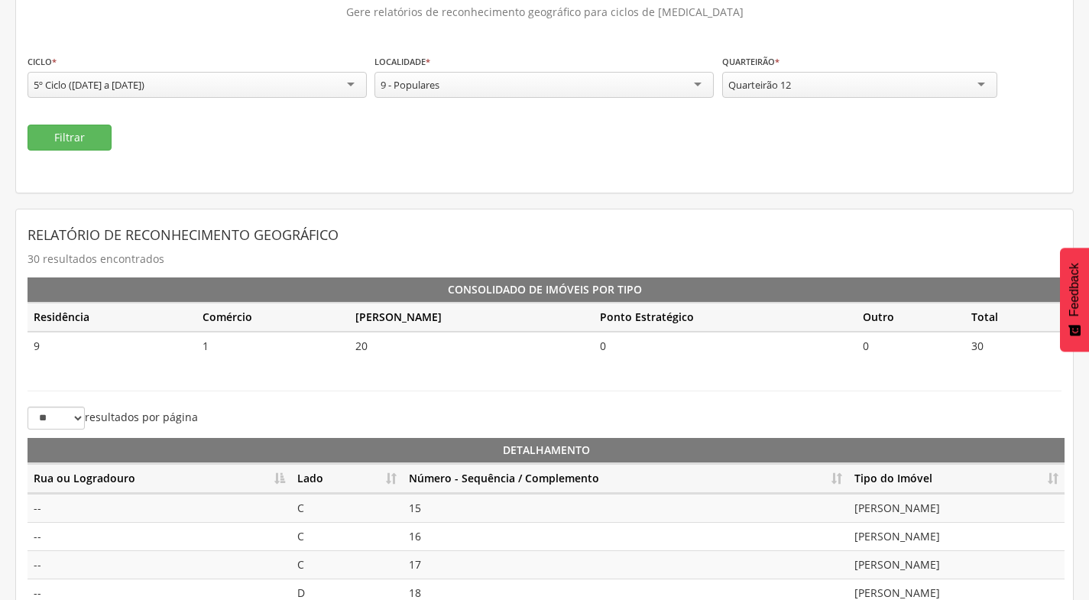
click at [839, 475] on th "Número - Sequência / Complemento" at bounding box center [626, 479] width 446 height 30
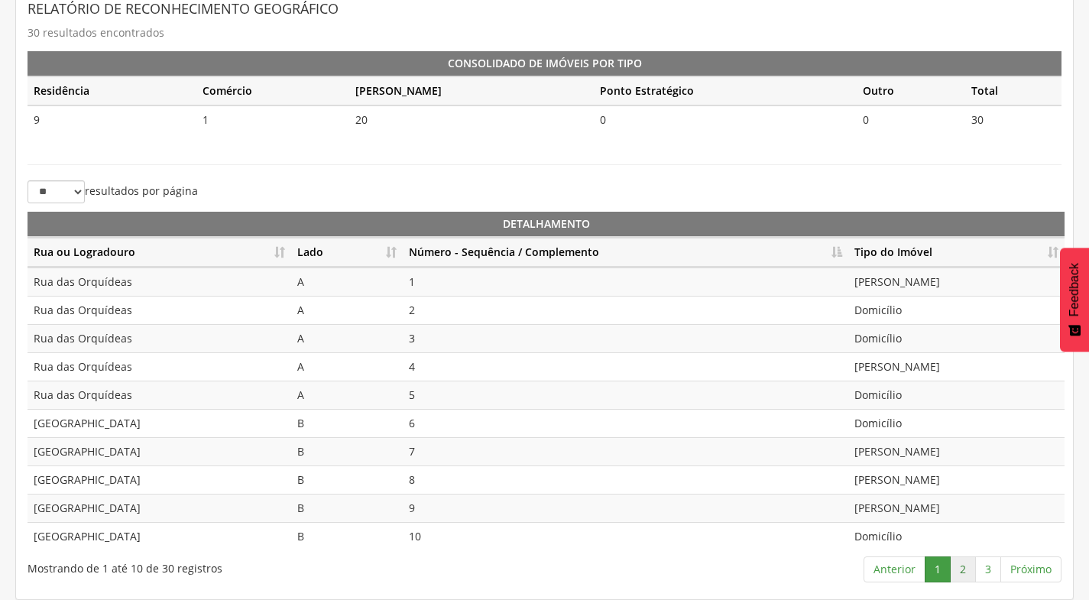
click at [969, 566] on link "2" at bounding box center [963, 570] width 26 height 26
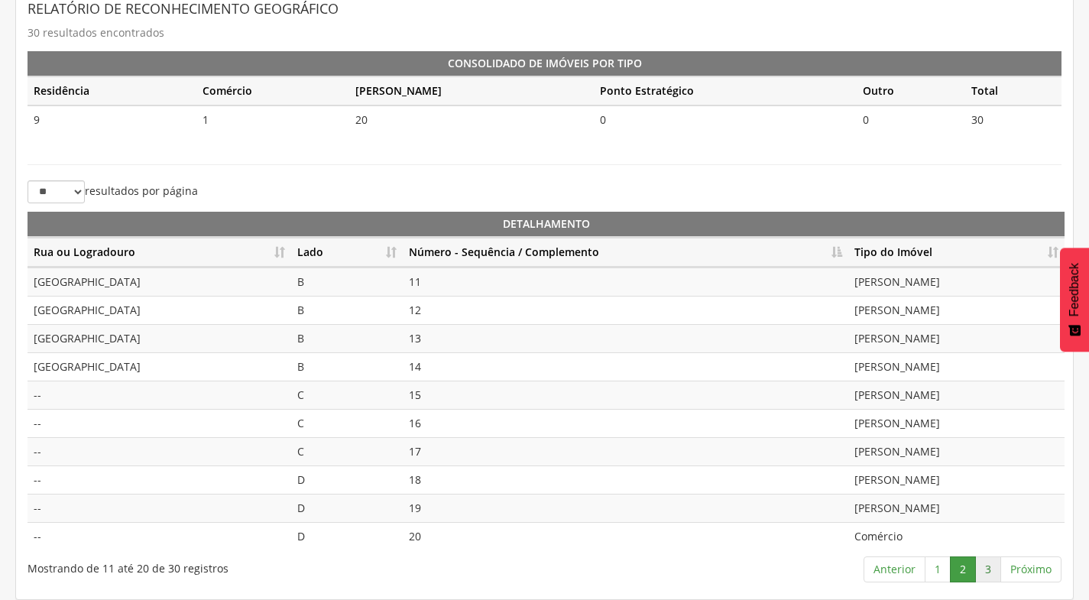
click at [989, 570] on link "3" at bounding box center [988, 570] width 26 height 26
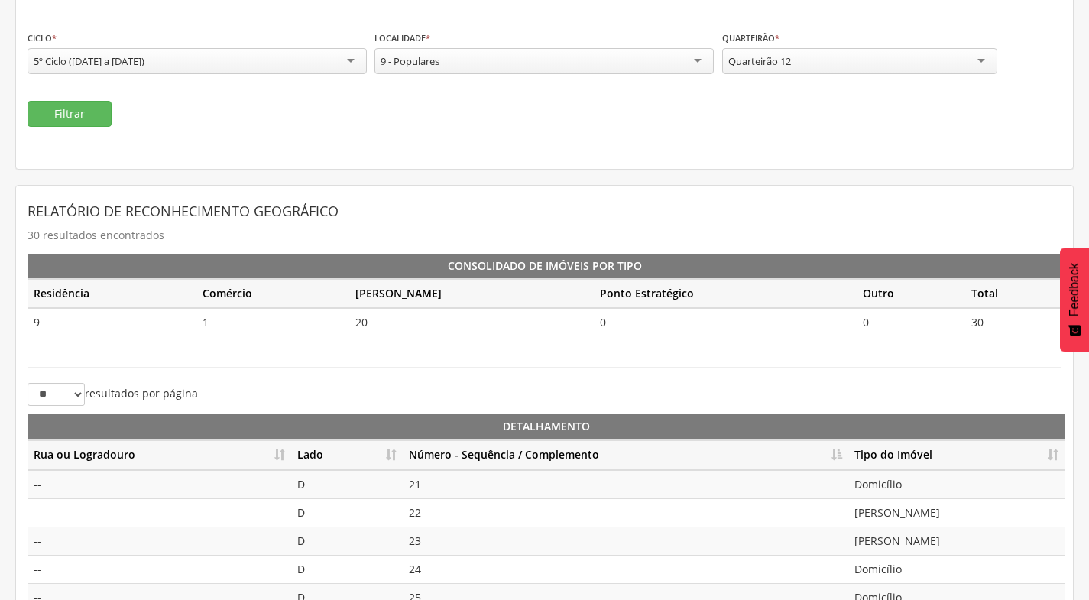
scroll to position [112, 0]
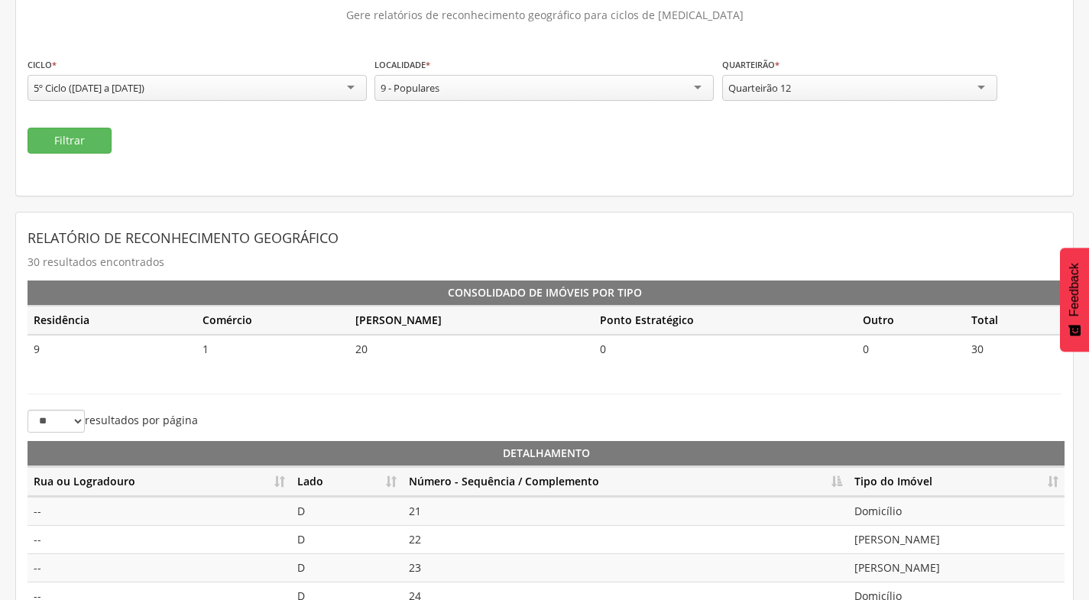
click at [910, 102] on div "**********" at bounding box center [859, 81] width 275 height 48
click at [907, 96] on div "Quarteirão 12" at bounding box center [859, 88] width 275 height 26
click at [99, 143] on button "Filtrar" at bounding box center [70, 141] width 84 height 26
click at [828, 478] on th "Número - Sequência / Complemento" at bounding box center [626, 482] width 446 height 30
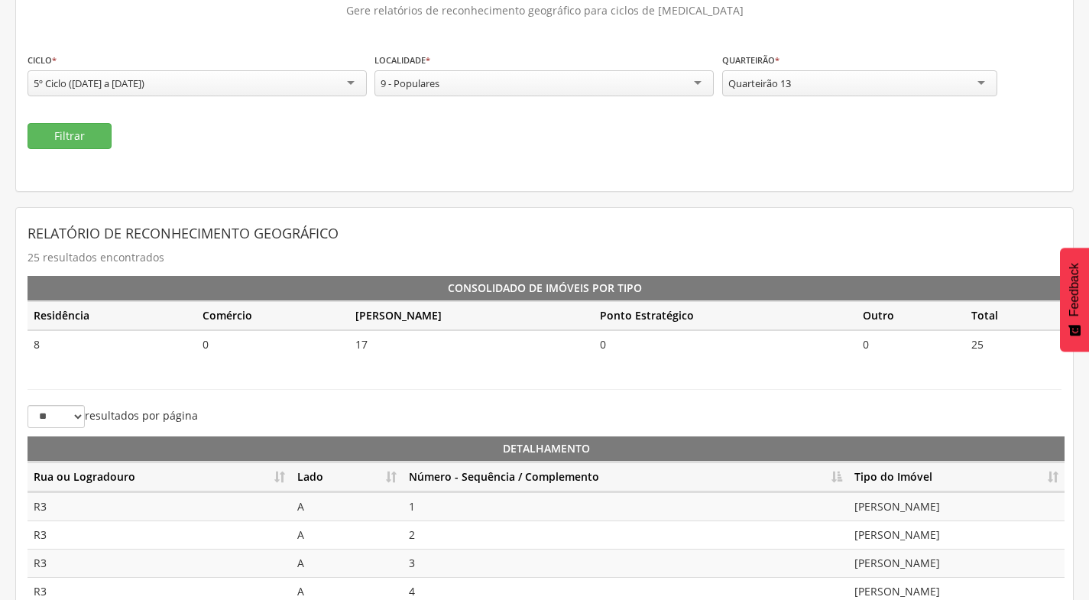
scroll to position [341, 0]
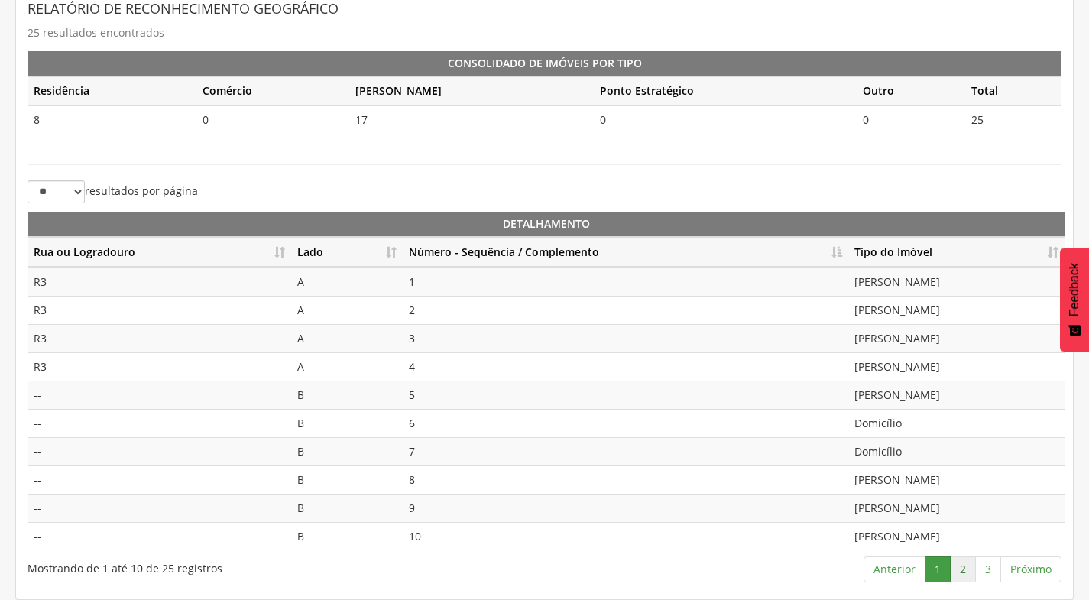
click at [956, 570] on link "2" at bounding box center [963, 570] width 26 height 26
click at [982, 568] on link "3" at bounding box center [988, 570] width 26 height 26
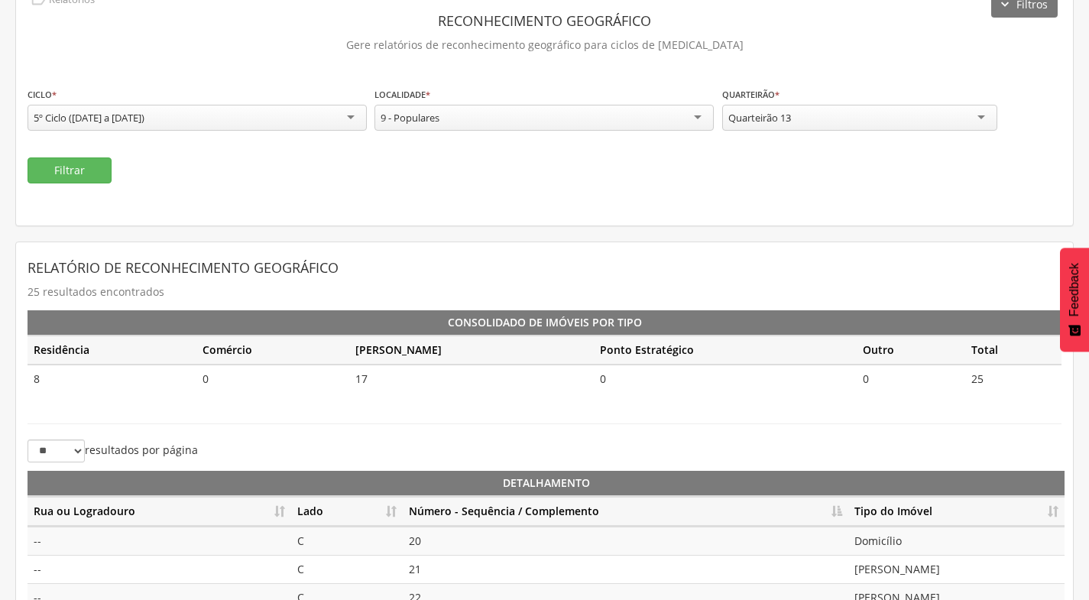
scroll to position [0, 0]
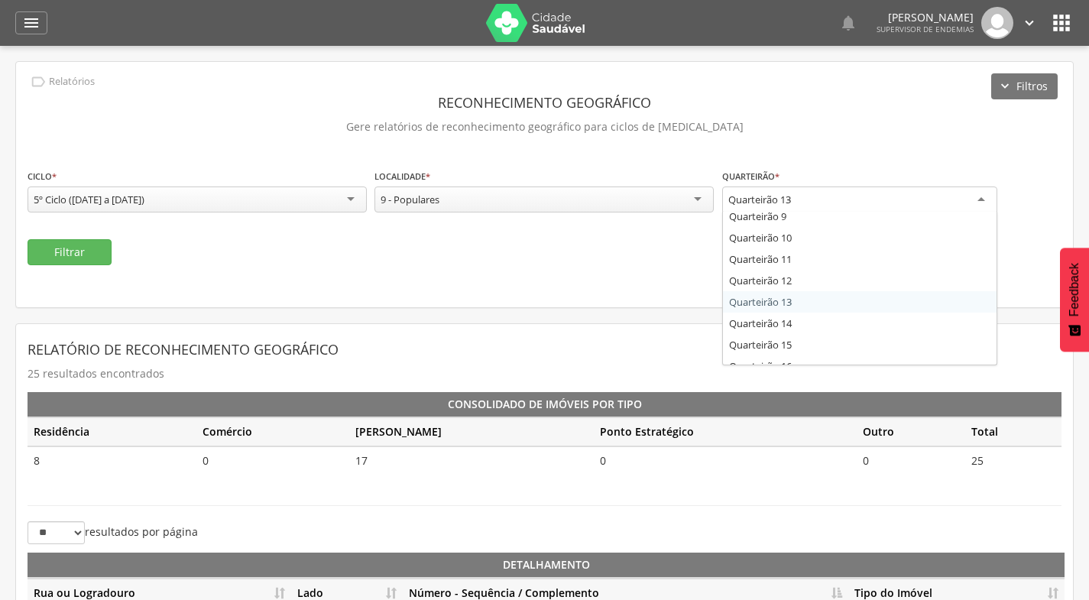
click at [891, 195] on div "Quarteirão 13" at bounding box center [859, 201] width 275 height 28
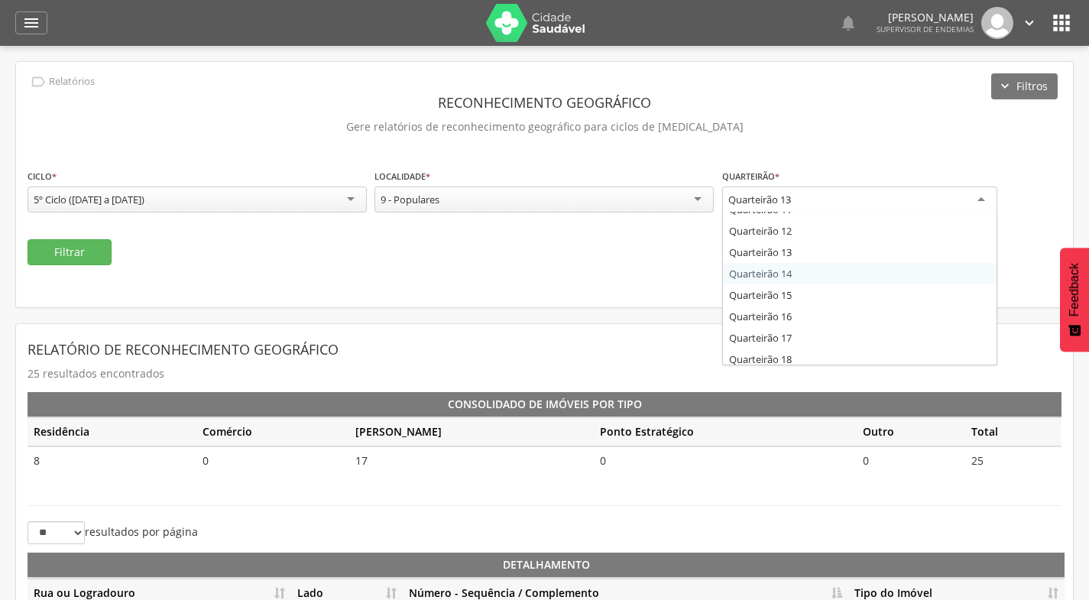
scroll to position [254, 0]
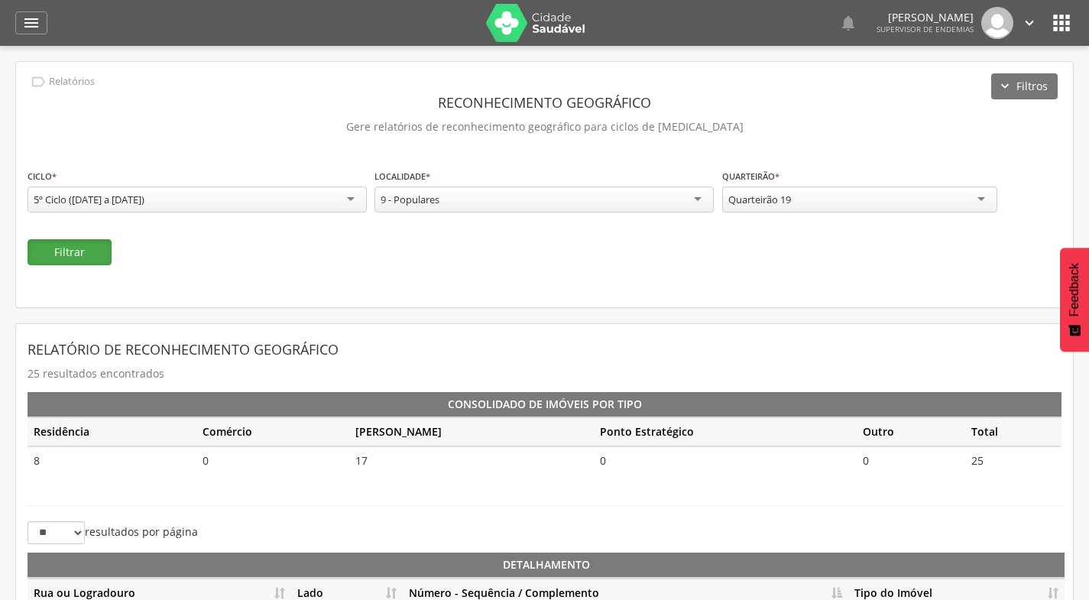
click at [105, 248] on button "Filtrar" at bounding box center [70, 252] width 84 height 26
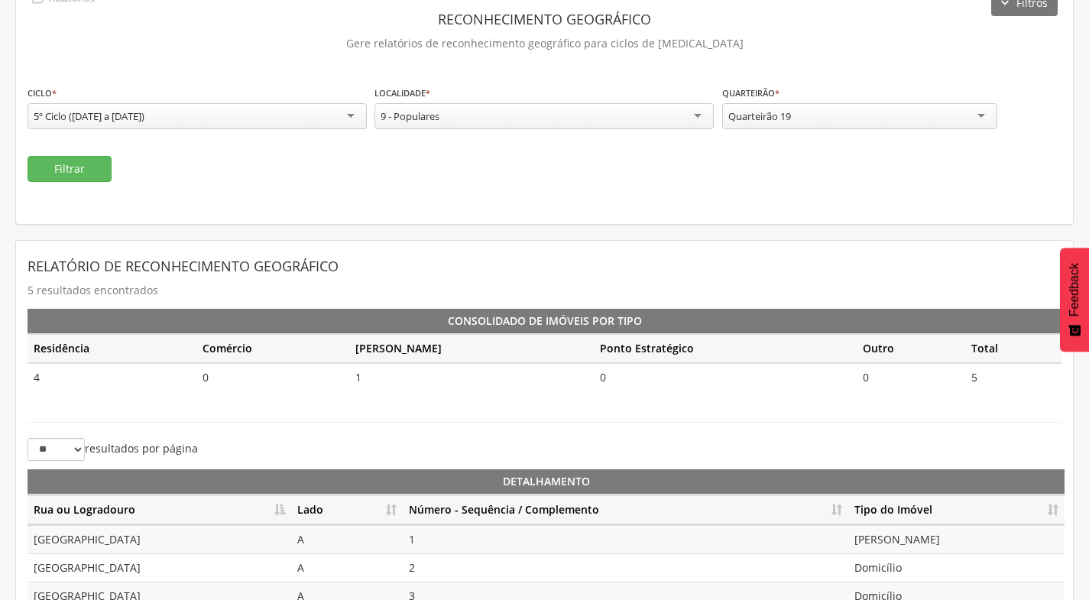
scroll to position [0, 0]
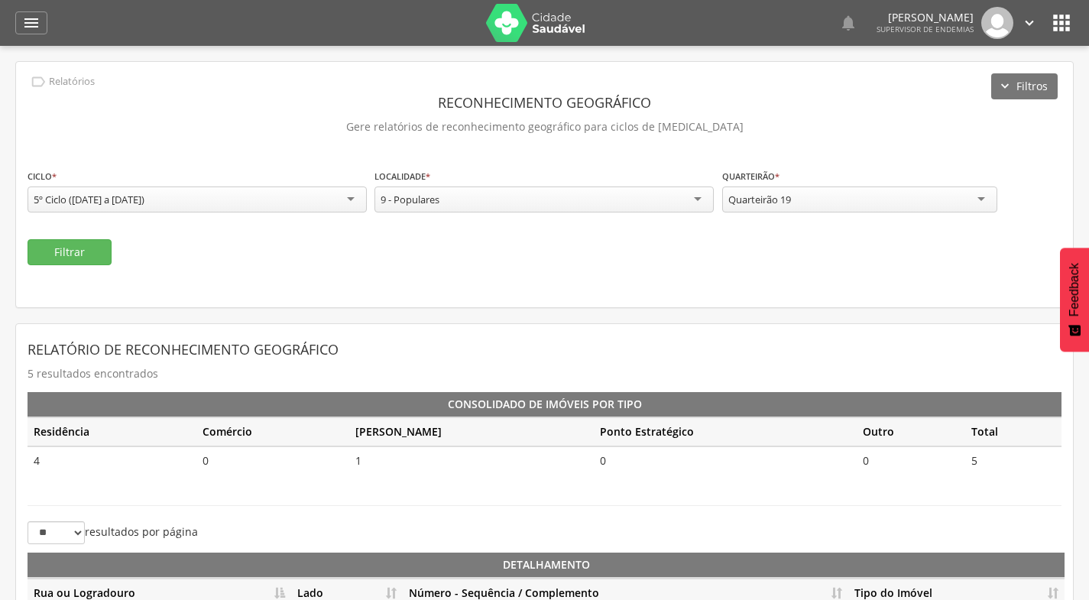
click at [1028, 22] on icon "" at bounding box center [1029, 23] width 17 height 17
click at [991, 79] on link "Sair" at bounding box center [977, 88] width 121 height 19
